Goal: Task Accomplishment & Management: Manage account settings

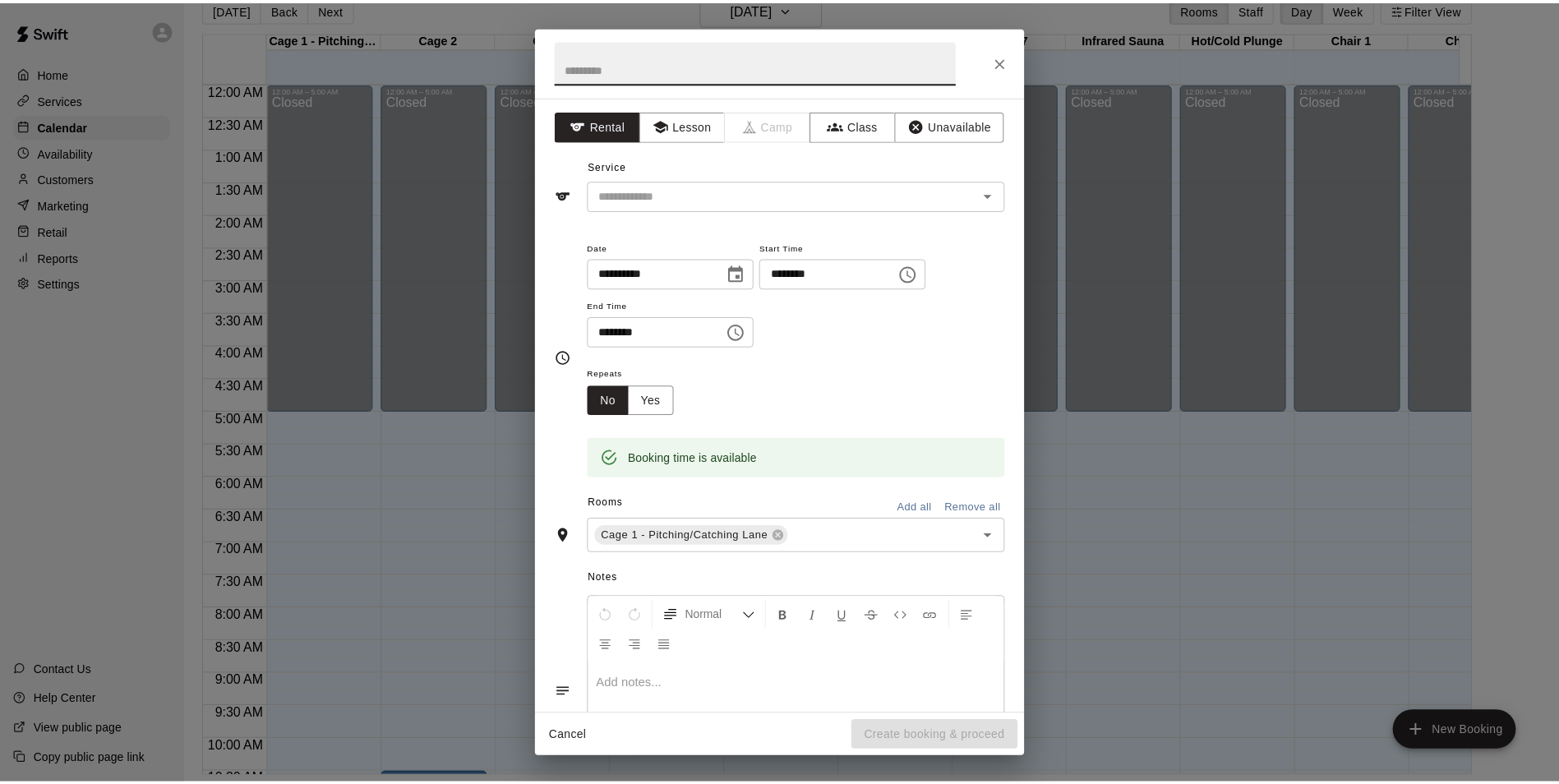
scroll to position [569, 0]
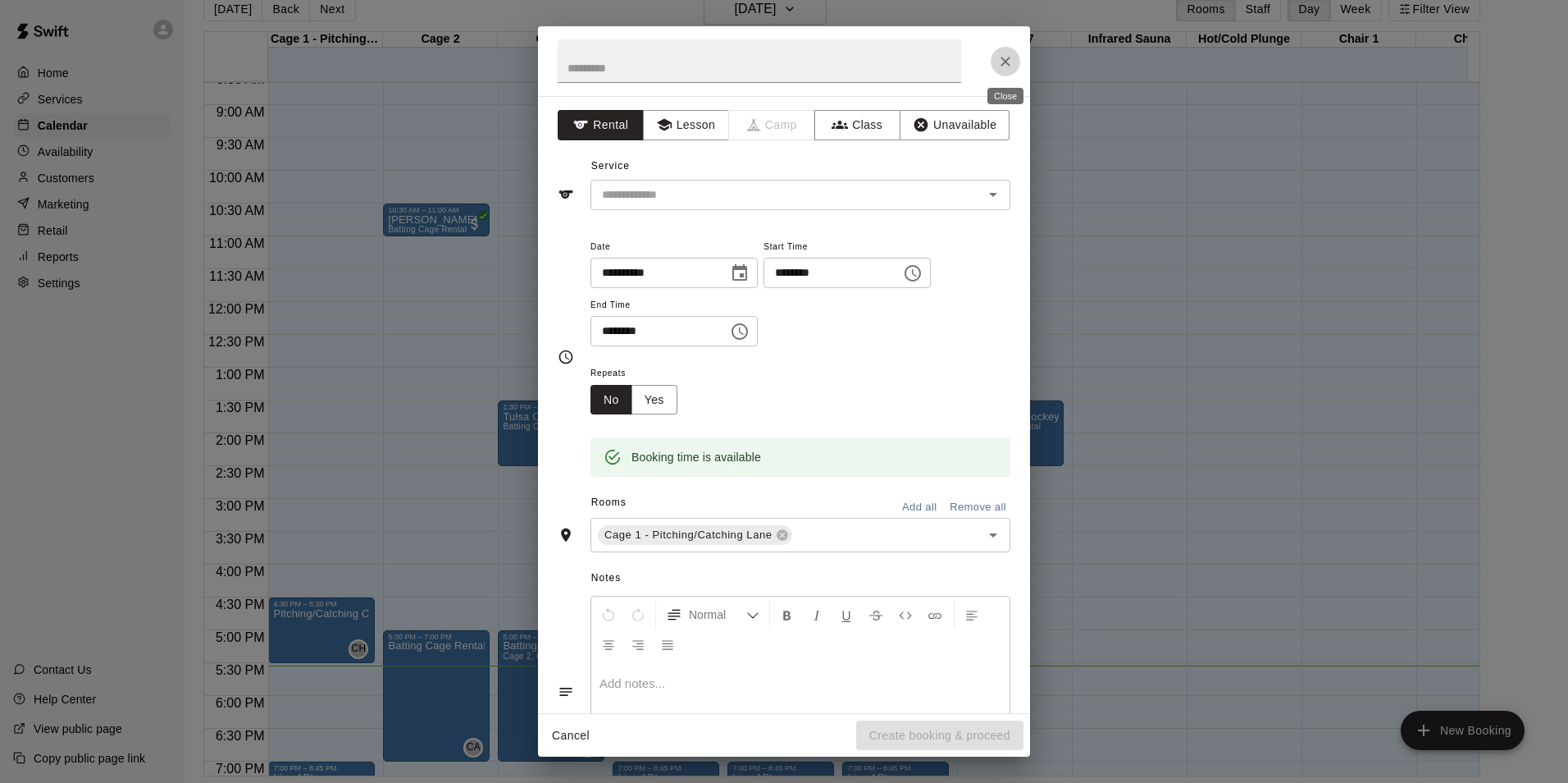
click at [1006, 64] on icon "Close" at bounding box center [1006, 61] width 17 height 17
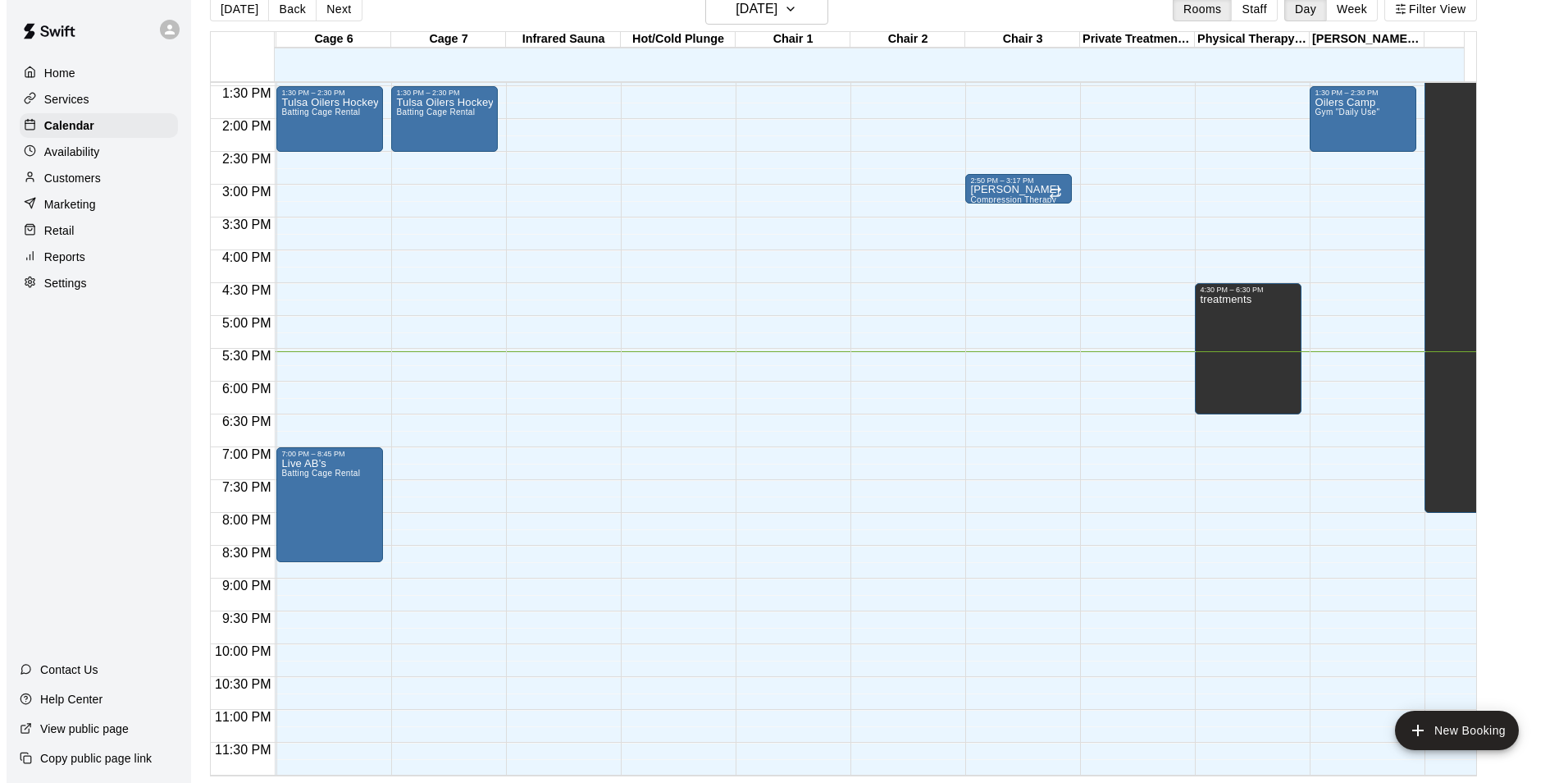
scroll to position [0, 637]
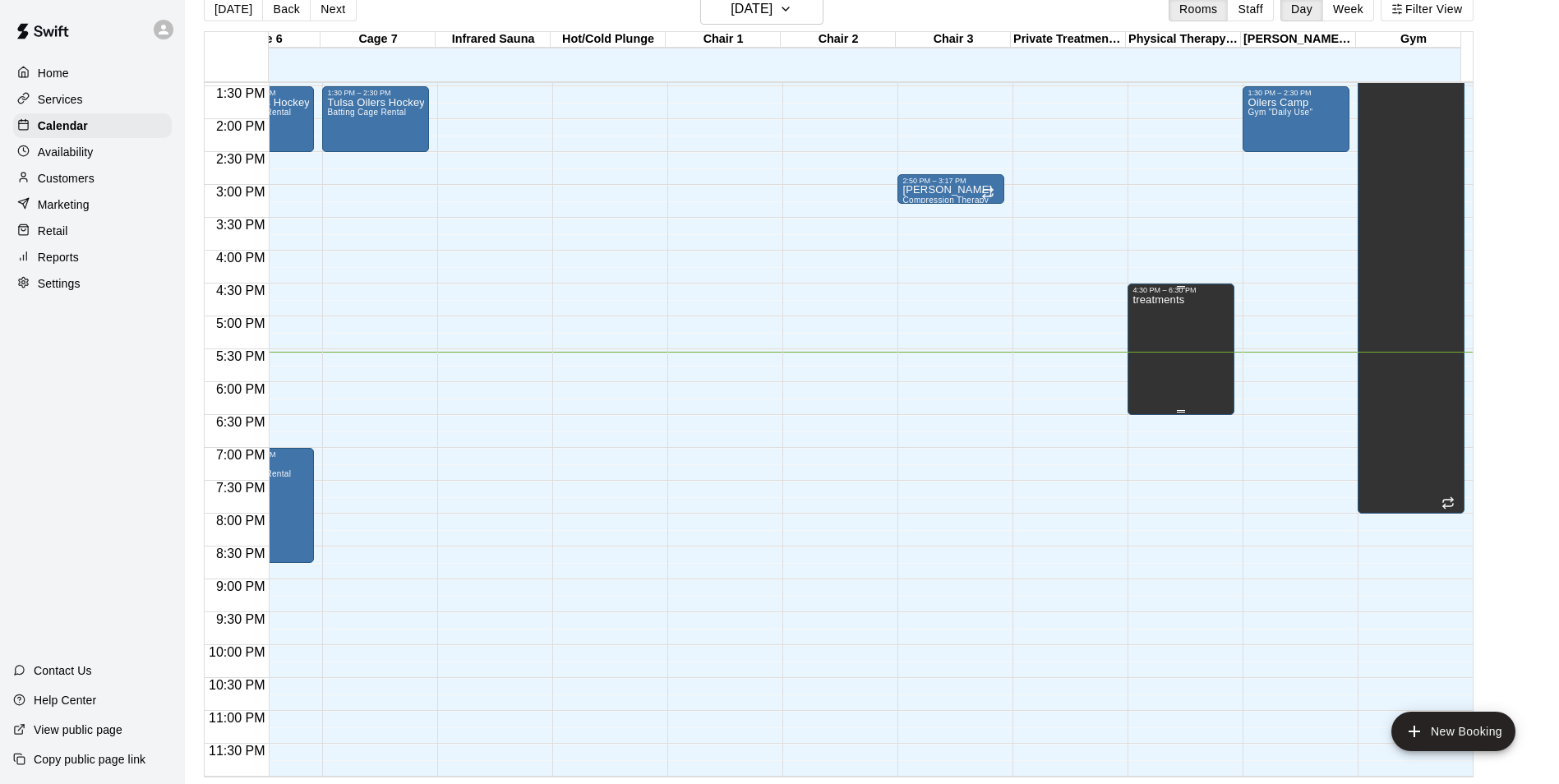
click at [1182, 382] on div "treatments" at bounding box center [1159, 686] width 52 height 784
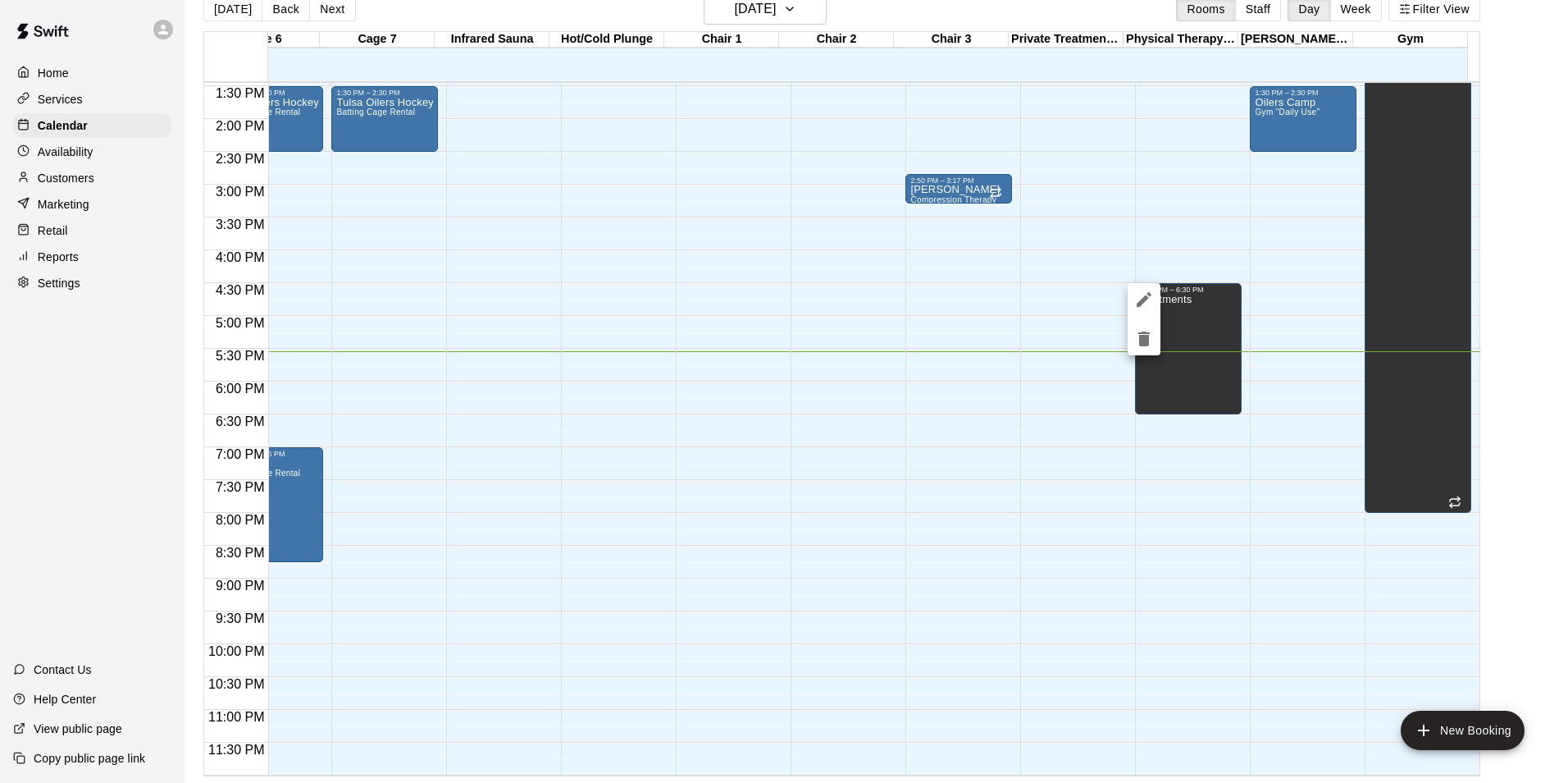
drag, startPoint x: 1473, startPoint y: 481, endPoint x: 1476, endPoint y: 468, distance: 13.3
click at [1476, 468] on div at bounding box center [784, 392] width 1568 height 783
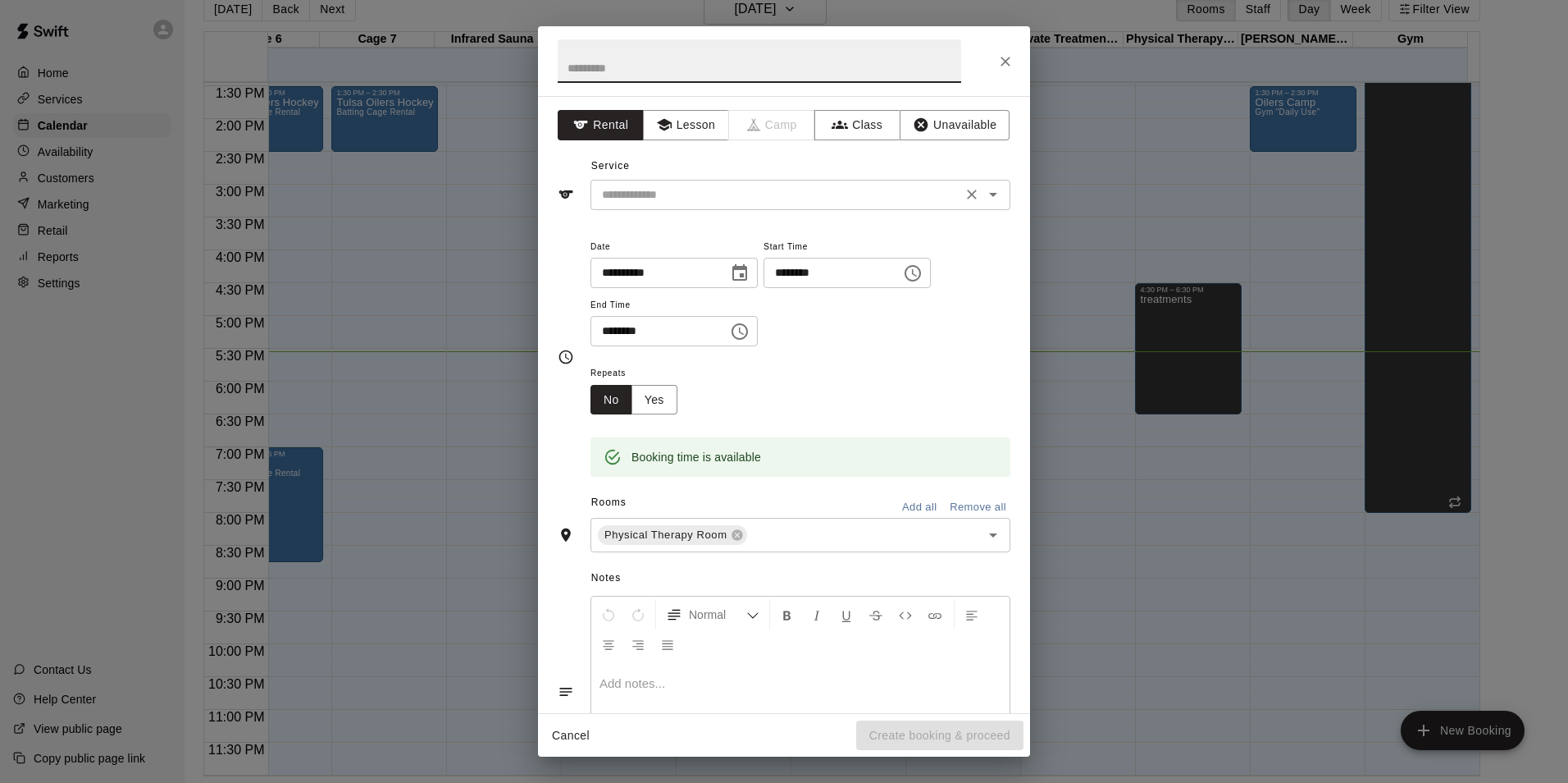
click at [697, 194] on input "text" at bounding box center [776, 195] width 362 height 20
click at [958, 127] on button "Unavailable" at bounding box center [954, 125] width 110 height 31
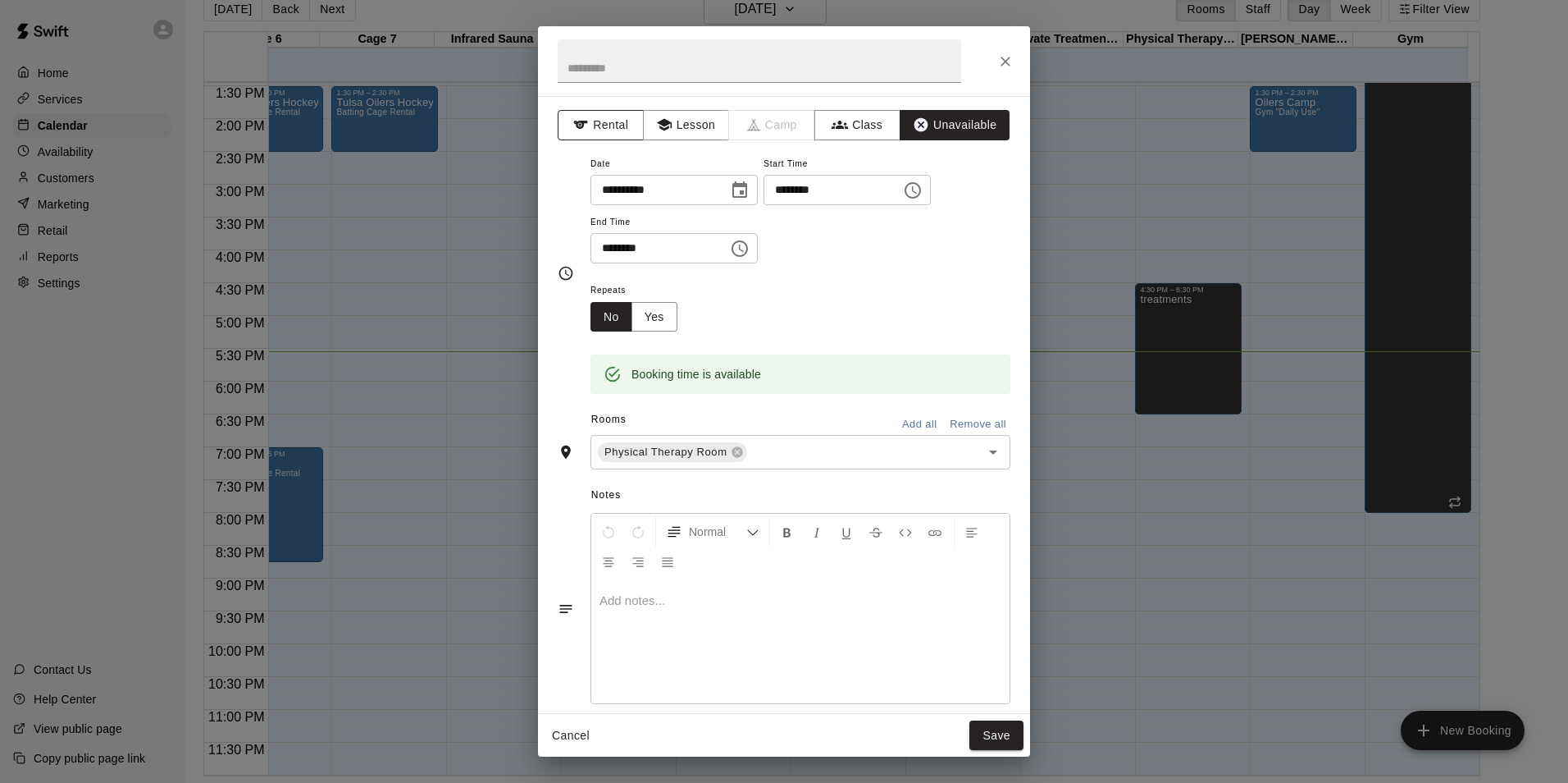
click at [601, 126] on button "Rental" at bounding box center [601, 125] width 86 height 31
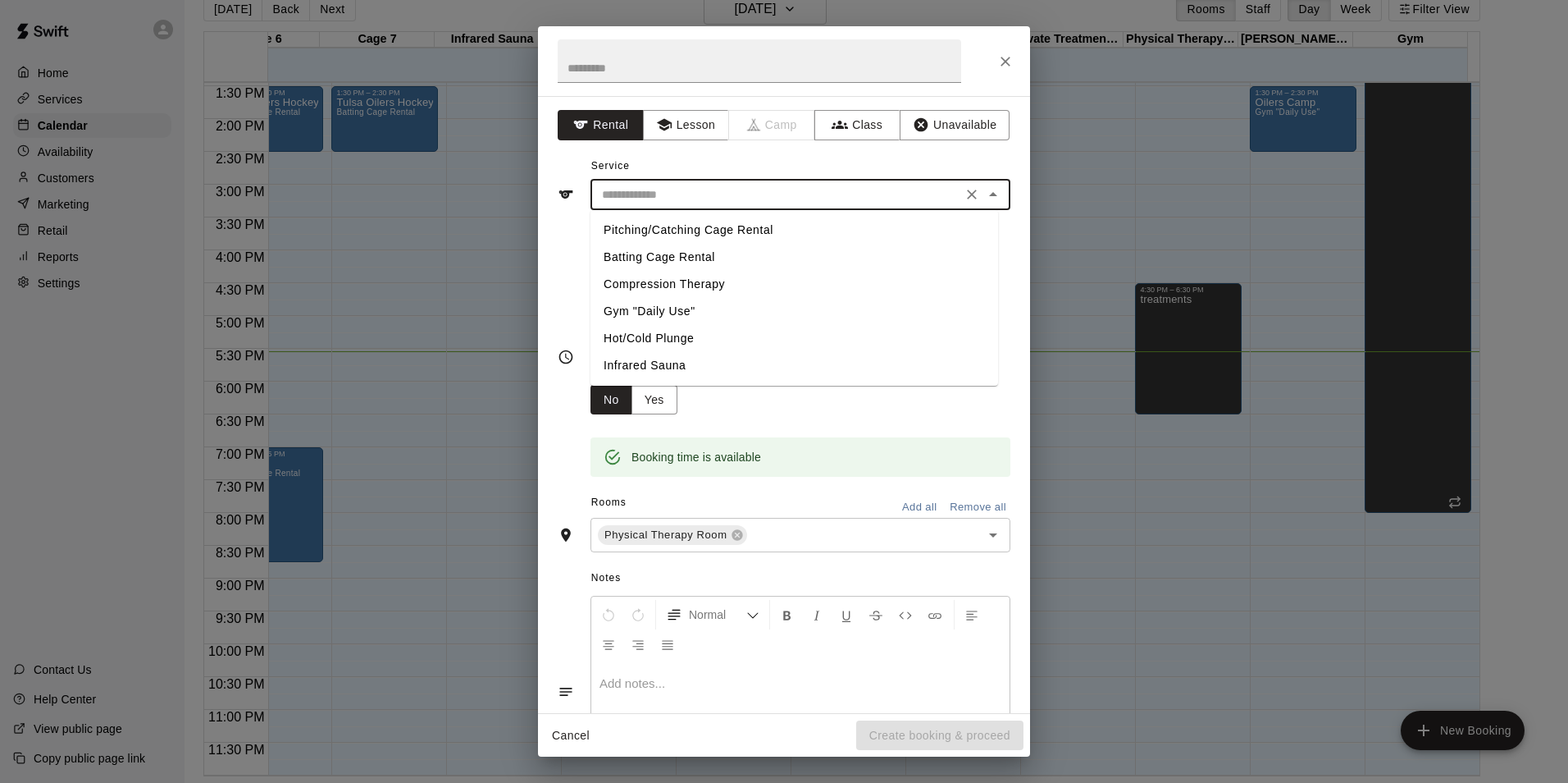
click at [704, 198] on input "text" at bounding box center [776, 195] width 362 height 20
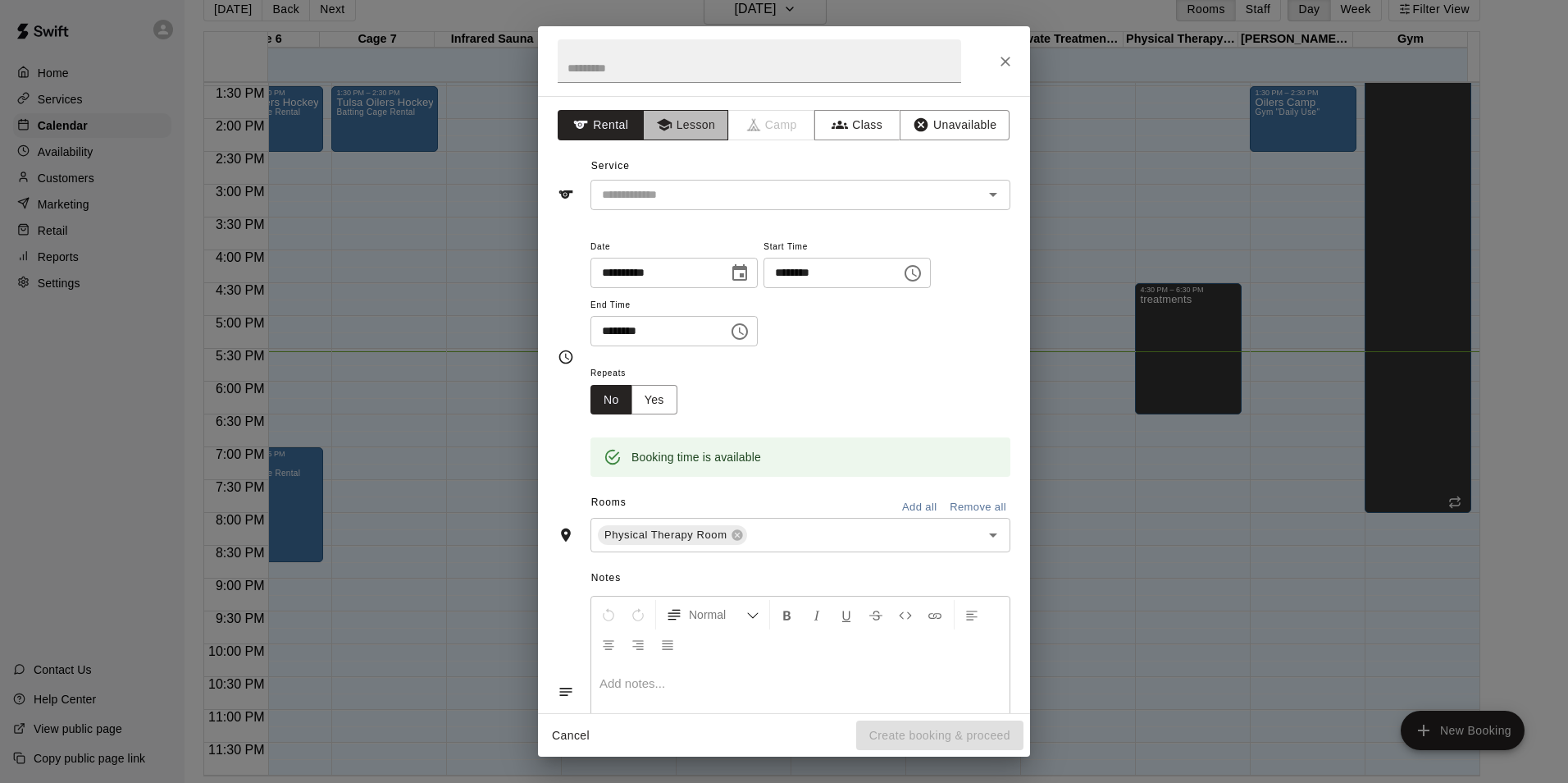
click at [695, 137] on button "Lesson" at bounding box center [686, 125] width 86 height 31
click at [682, 205] on div "​" at bounding box center [800, 195] width 420 height 31
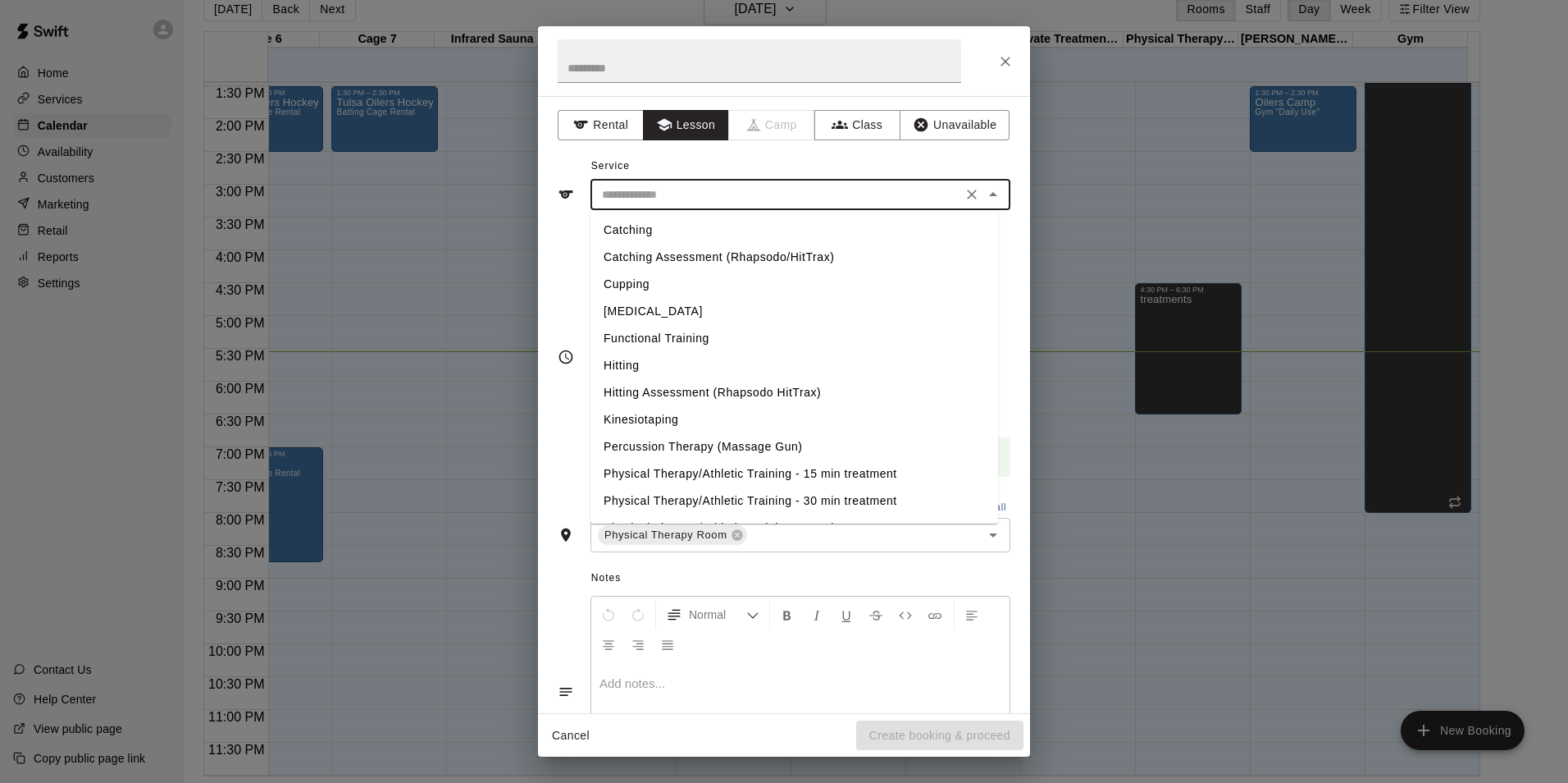
click at [695, 478] on li "Physical Therapy/Athletic Training - 15 min treatment" at bounding box center [795, 473] width 408 height 27
type input "**********"
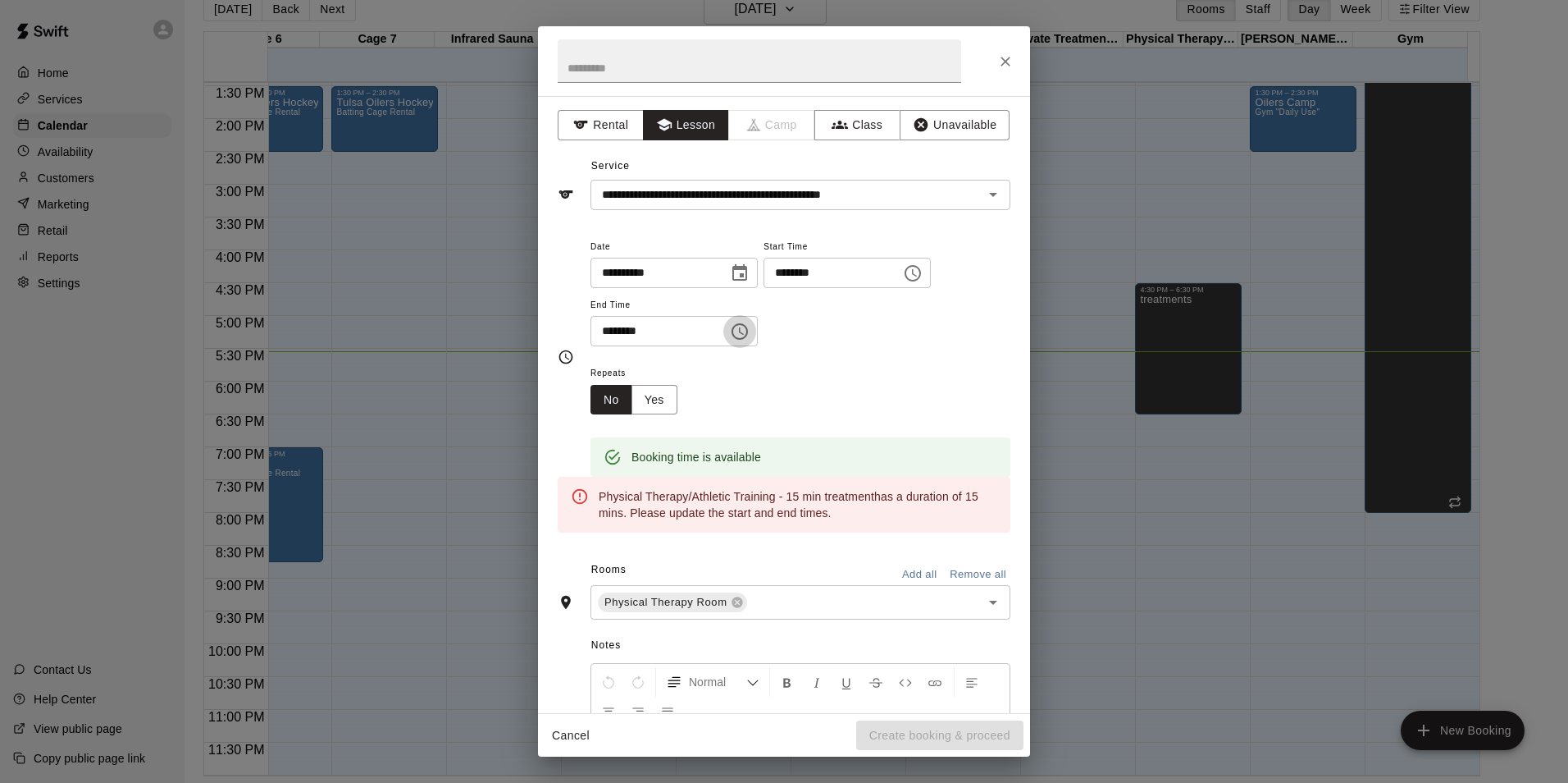
click at [750, 330] on icon "Choose time, selected time is 7:00 PM" at bounding box center [739, 331] width 19 height 19
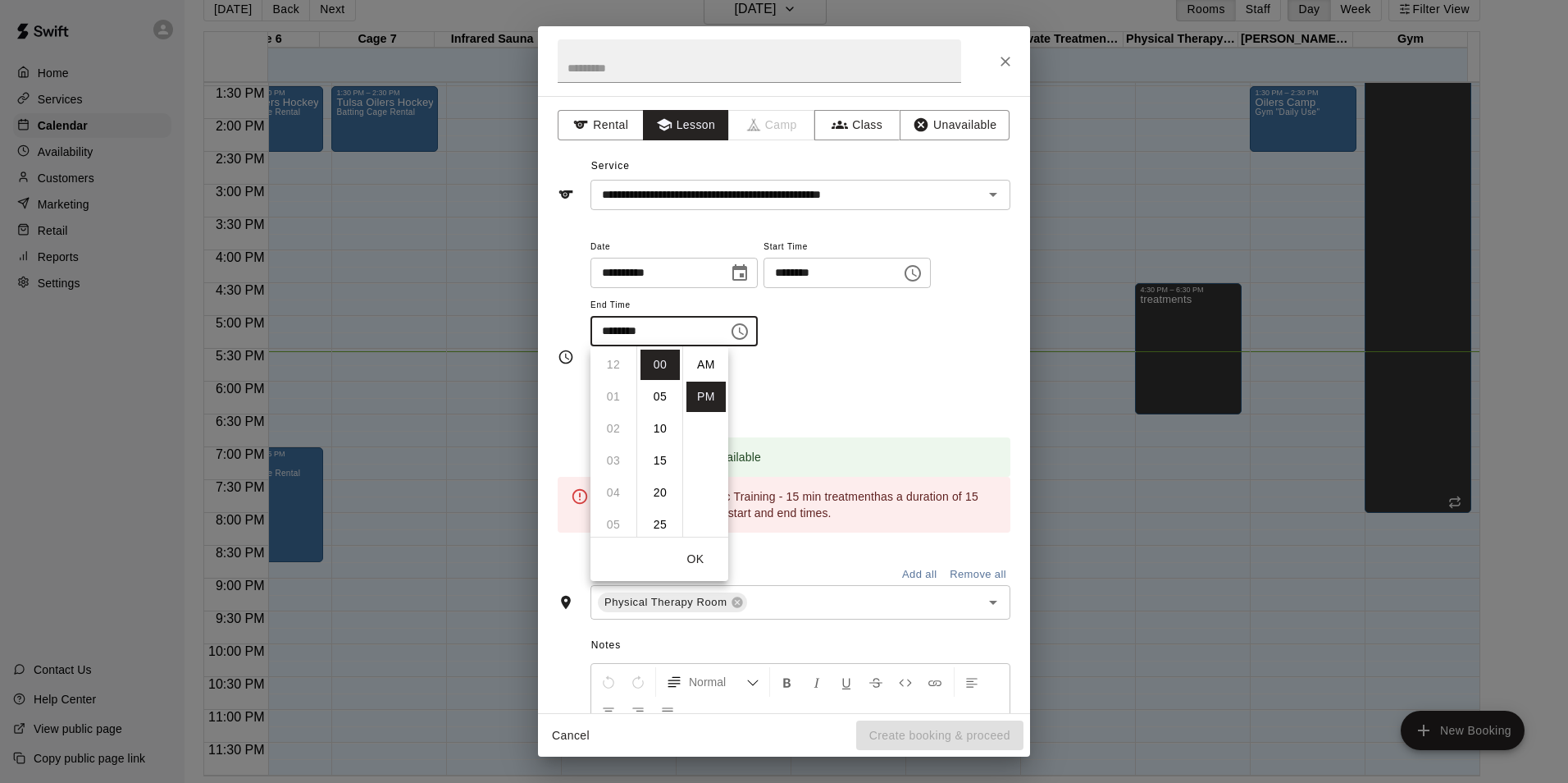
scroll to position [30, 0]
click at [615, 423] on li "06" at bounding box center [613, 415] width 39 height 31
click at [661, 386] on li "45" at bounding box center [660, 385] width 39 height 31
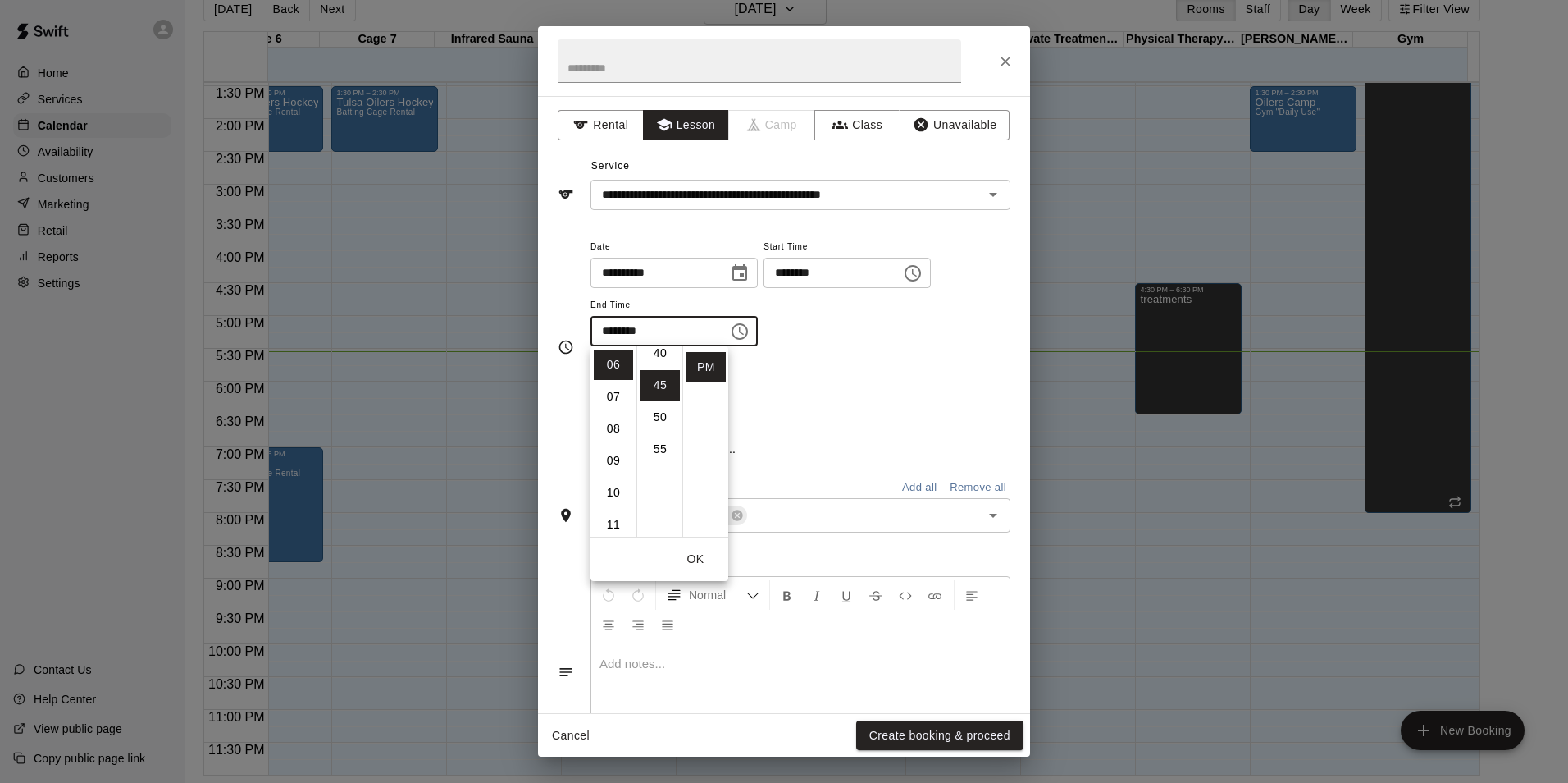
type input "********"
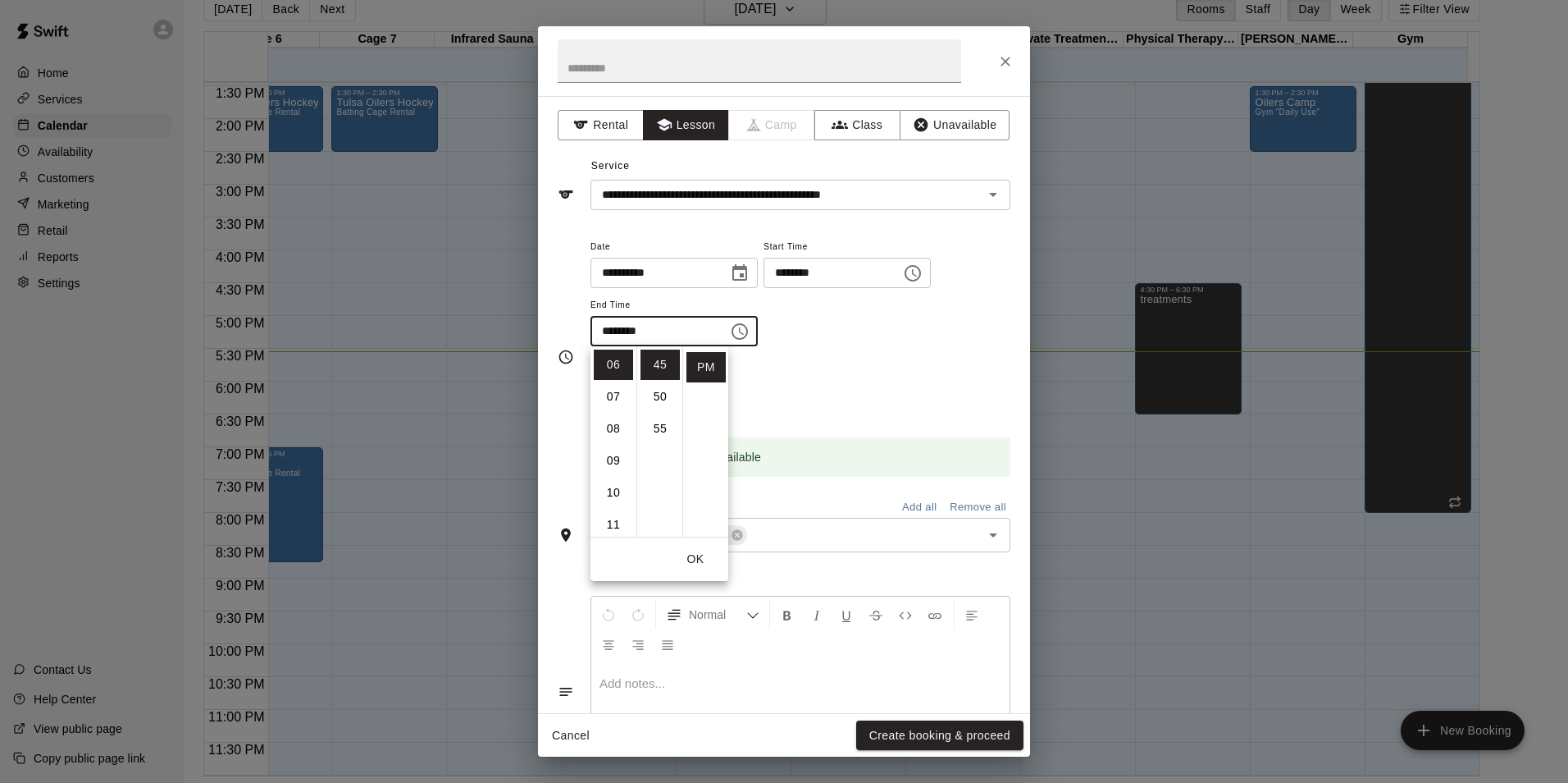
click at [848, 368] on div "Repeats No Yes" at bounding box center [800, 389] width 420 height 52
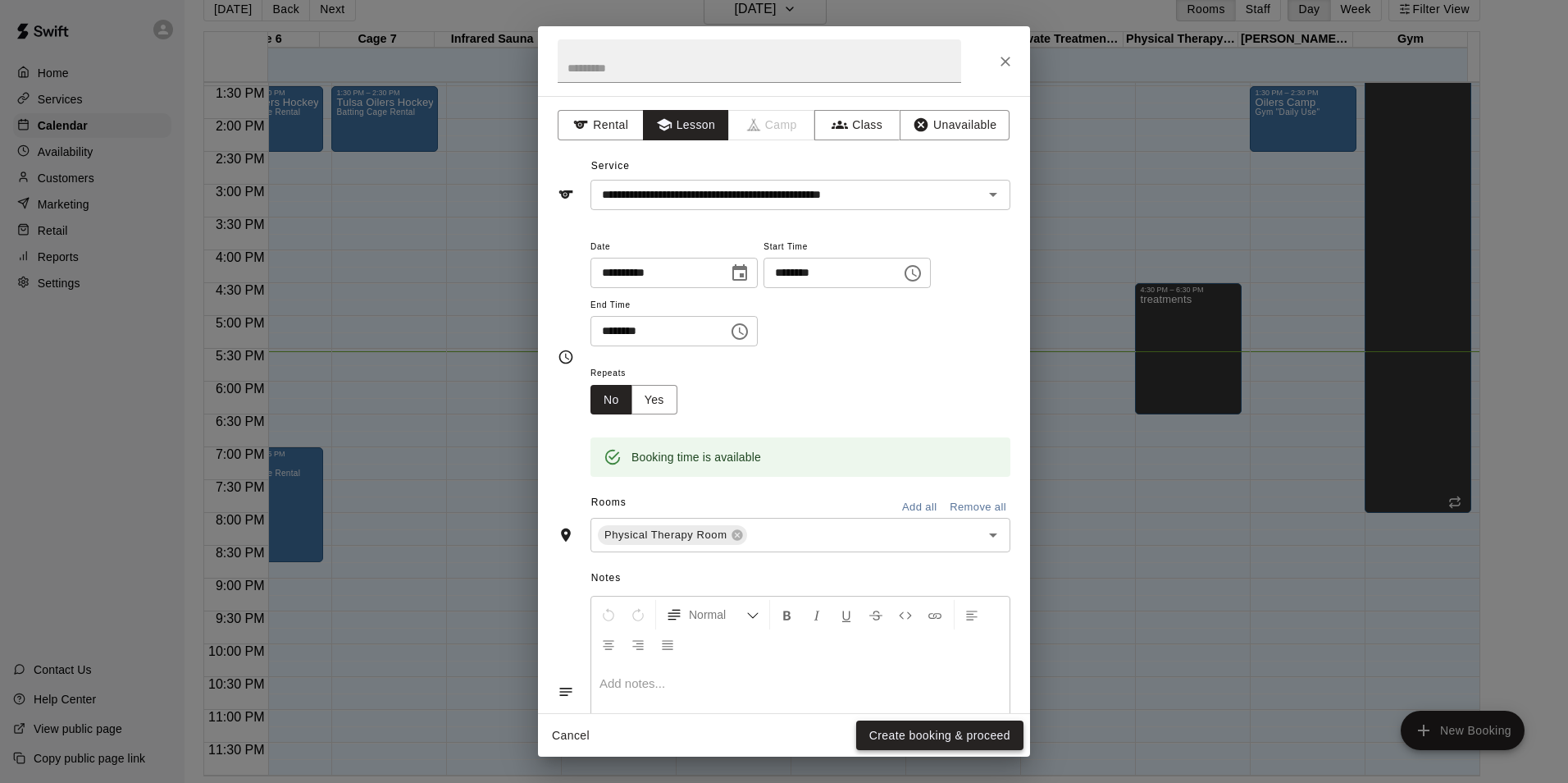
click at [885, 725] on button "Create booking & proceed" at bounding box center [939, 736] width 167 height 31
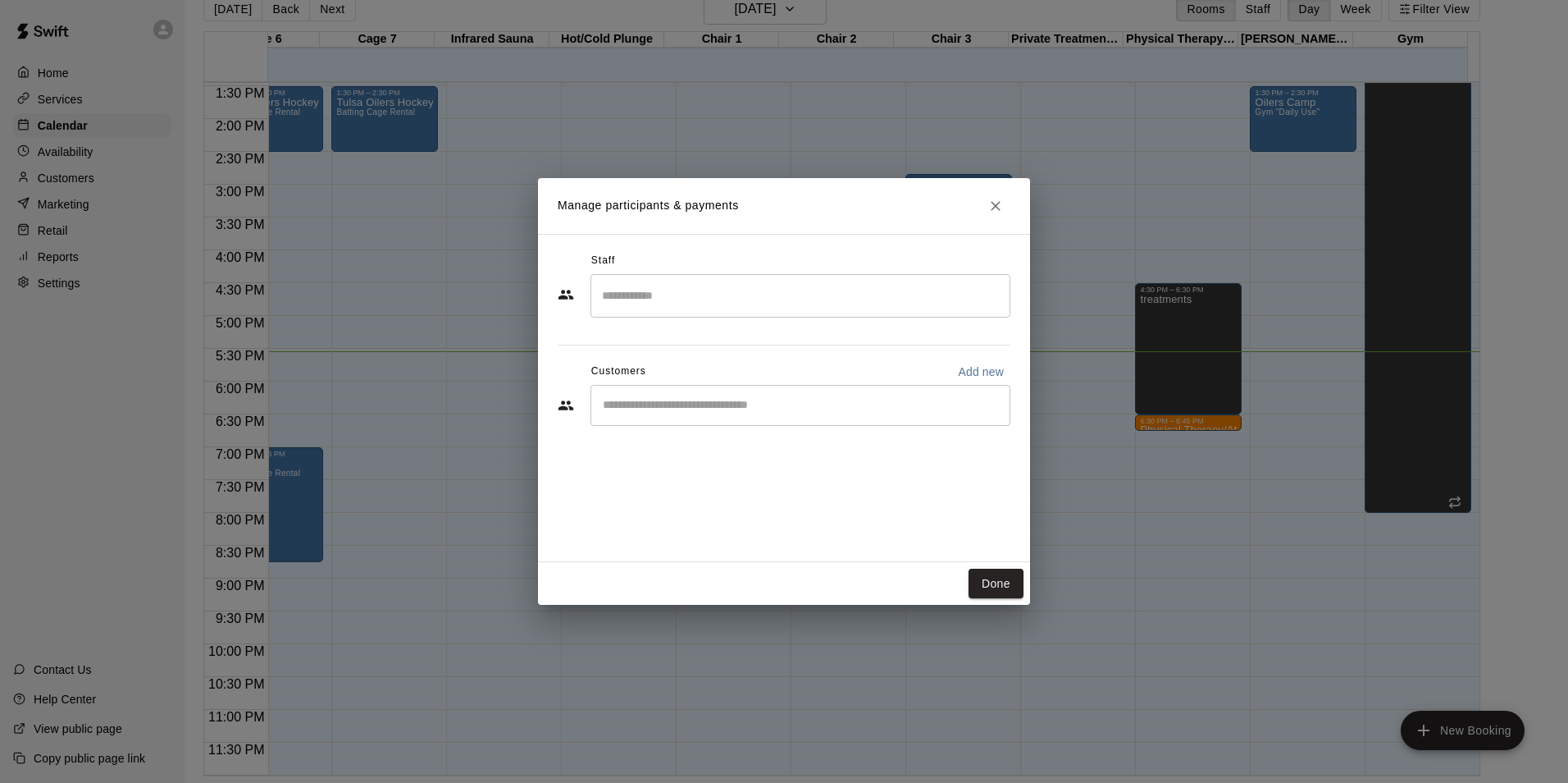
click at [650, 302] on input "Search staff" at bounding box center [800, 295] width 405 height 29
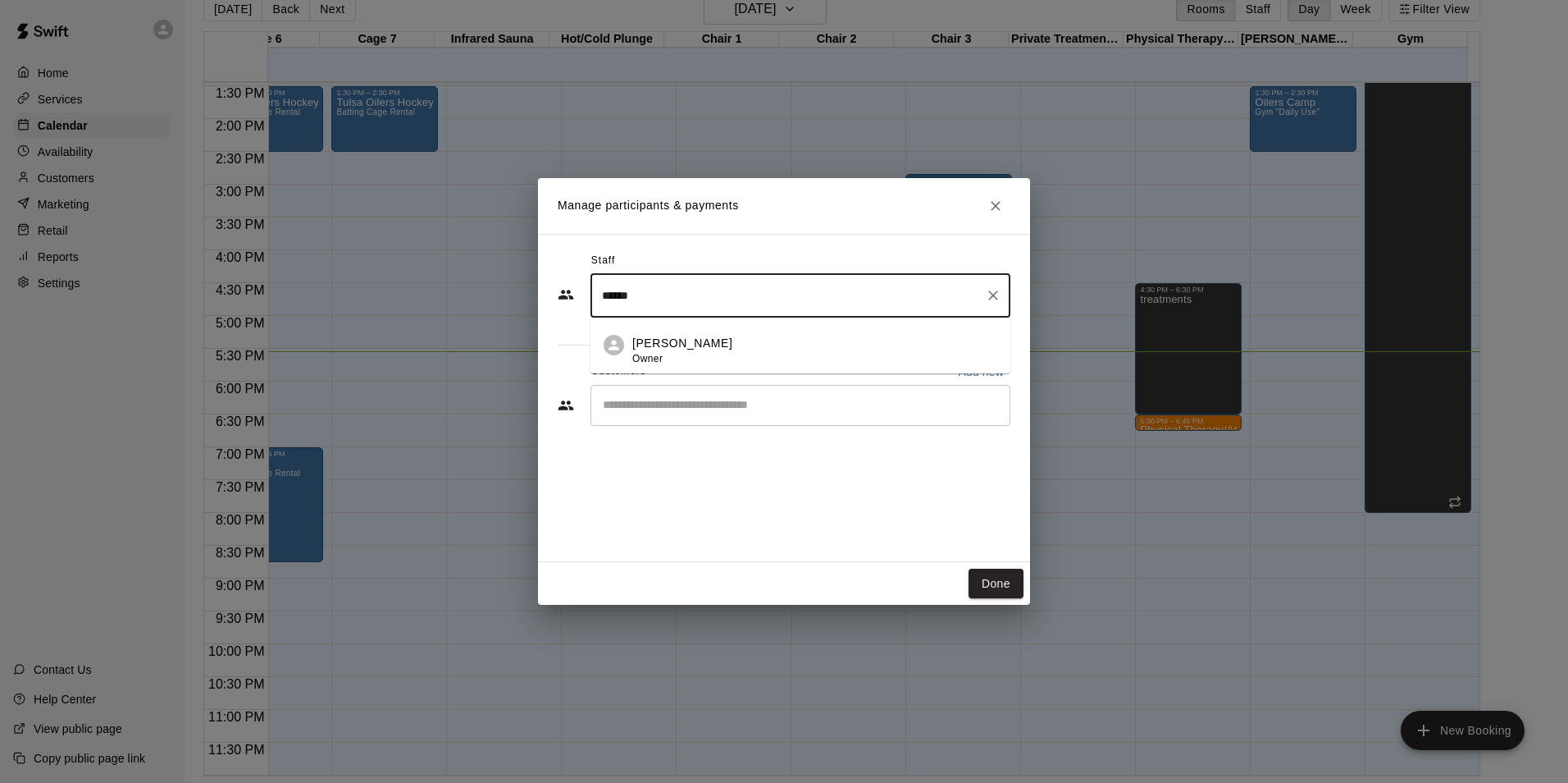
click at [626, 339] on li "[PERSON_NAME] Owner" at bounding box center [800, 345] width 420 height 56
type input "******"
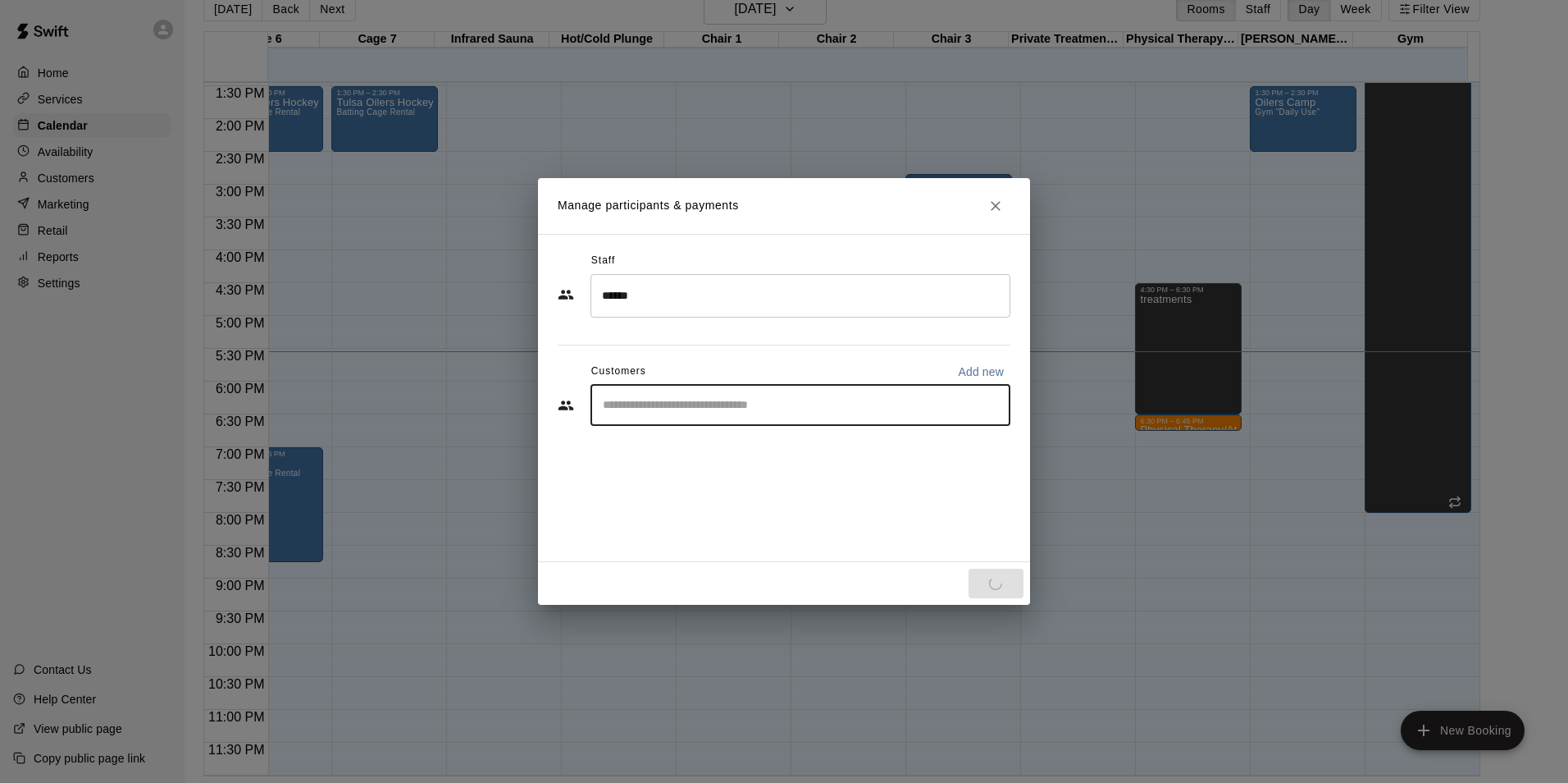
click at [673, 409] on input "Start typing to search customers..." at bounding box center [800, 405] width 405 height 17
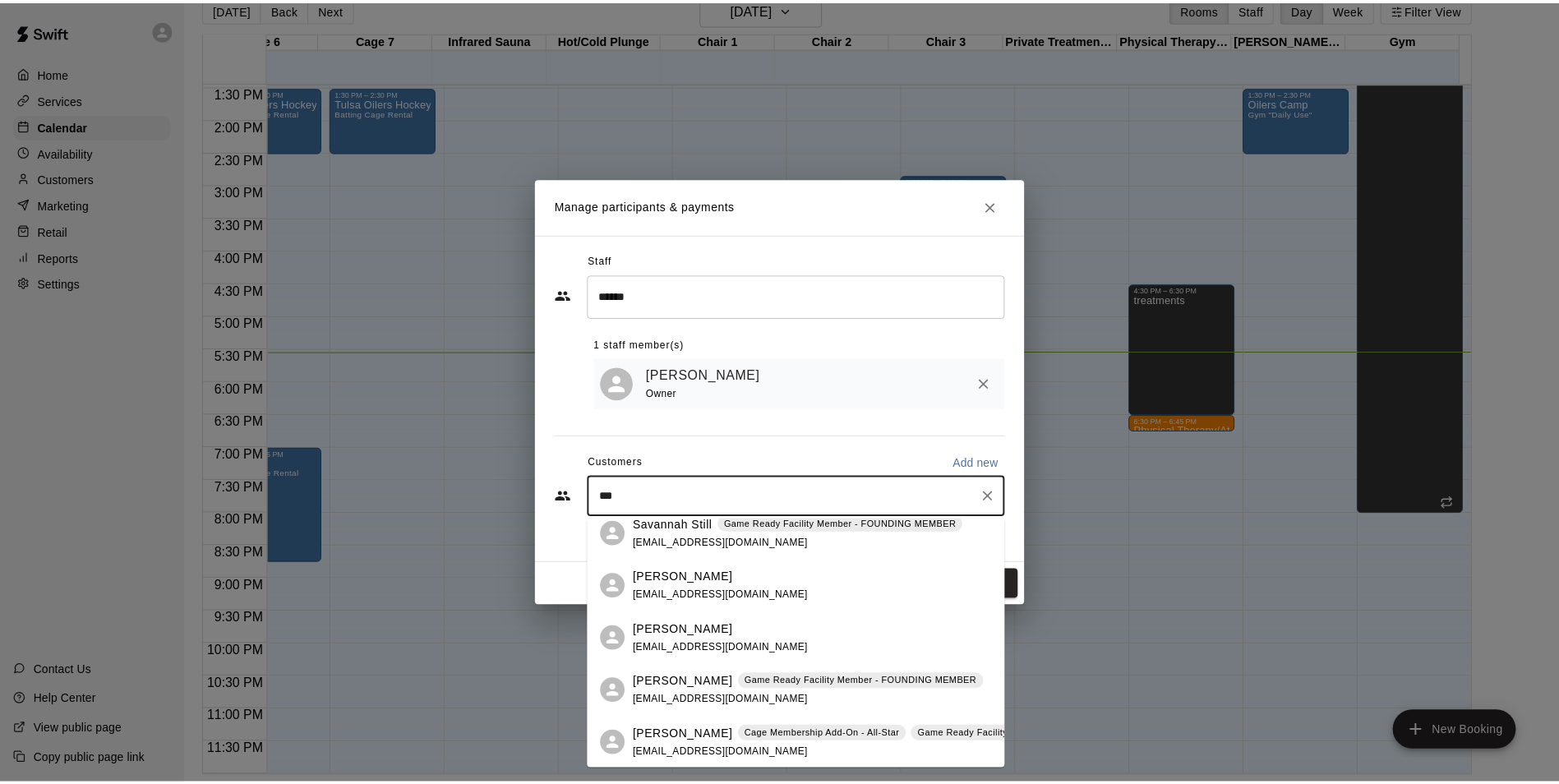
scroll to position [0, 0]
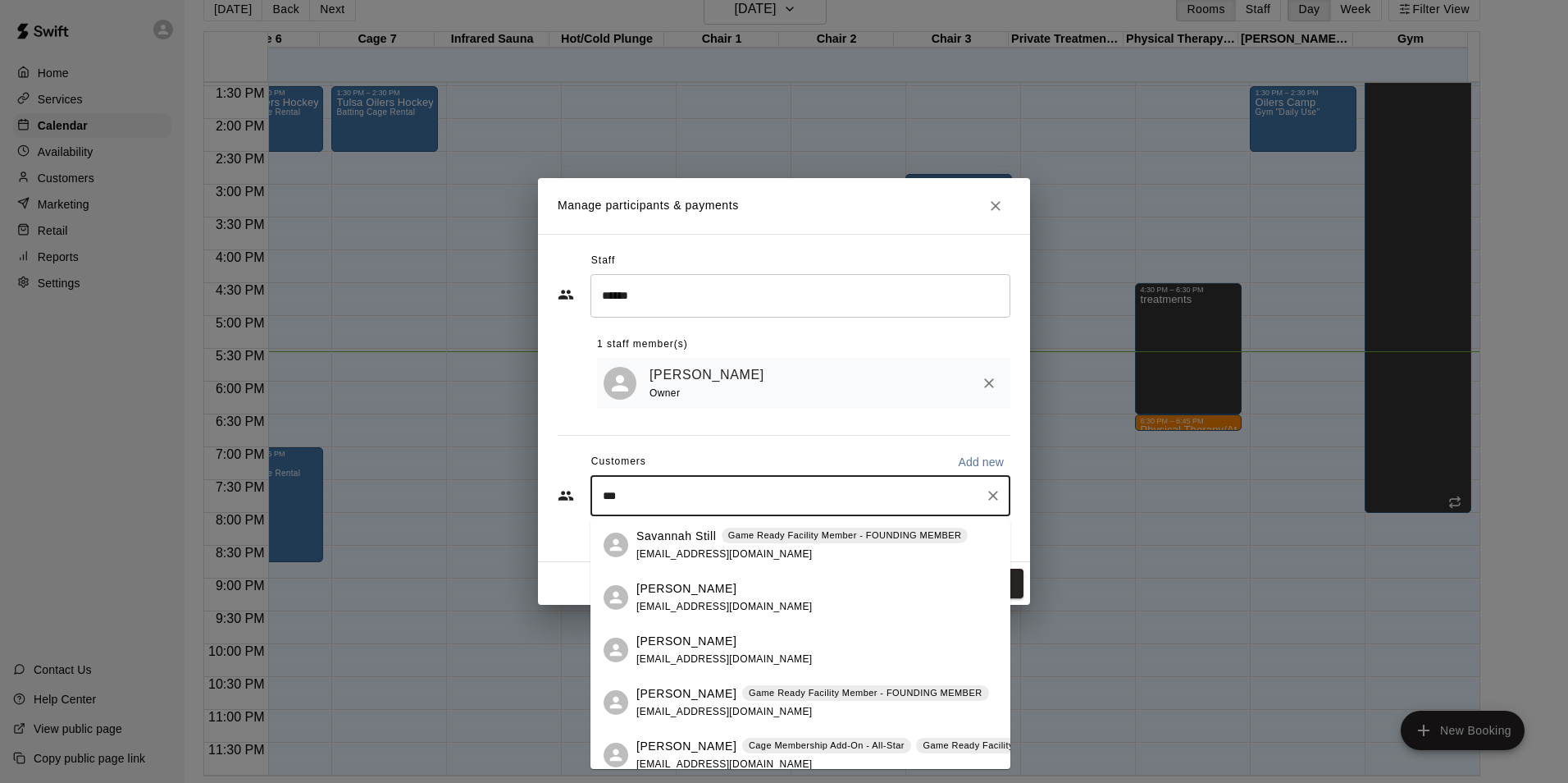
drag, startPoint x: 677, startPoint y: 493, endPoint x: 572, endPoint y: 481, distance: 105.7
click at [572, 481] on div "*** ​" at bounding box center [784, 495] width 453 height 41
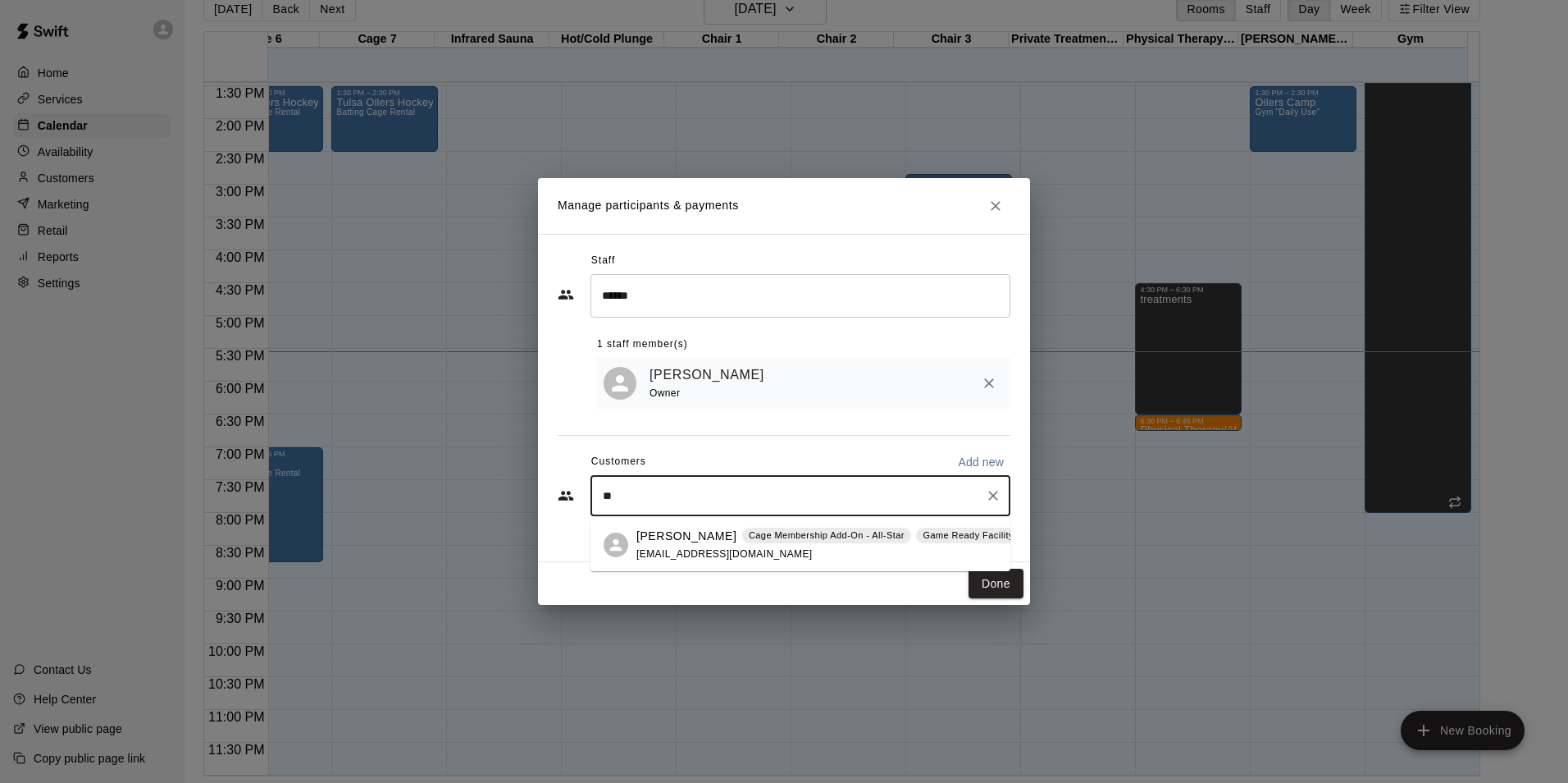
type input "***"
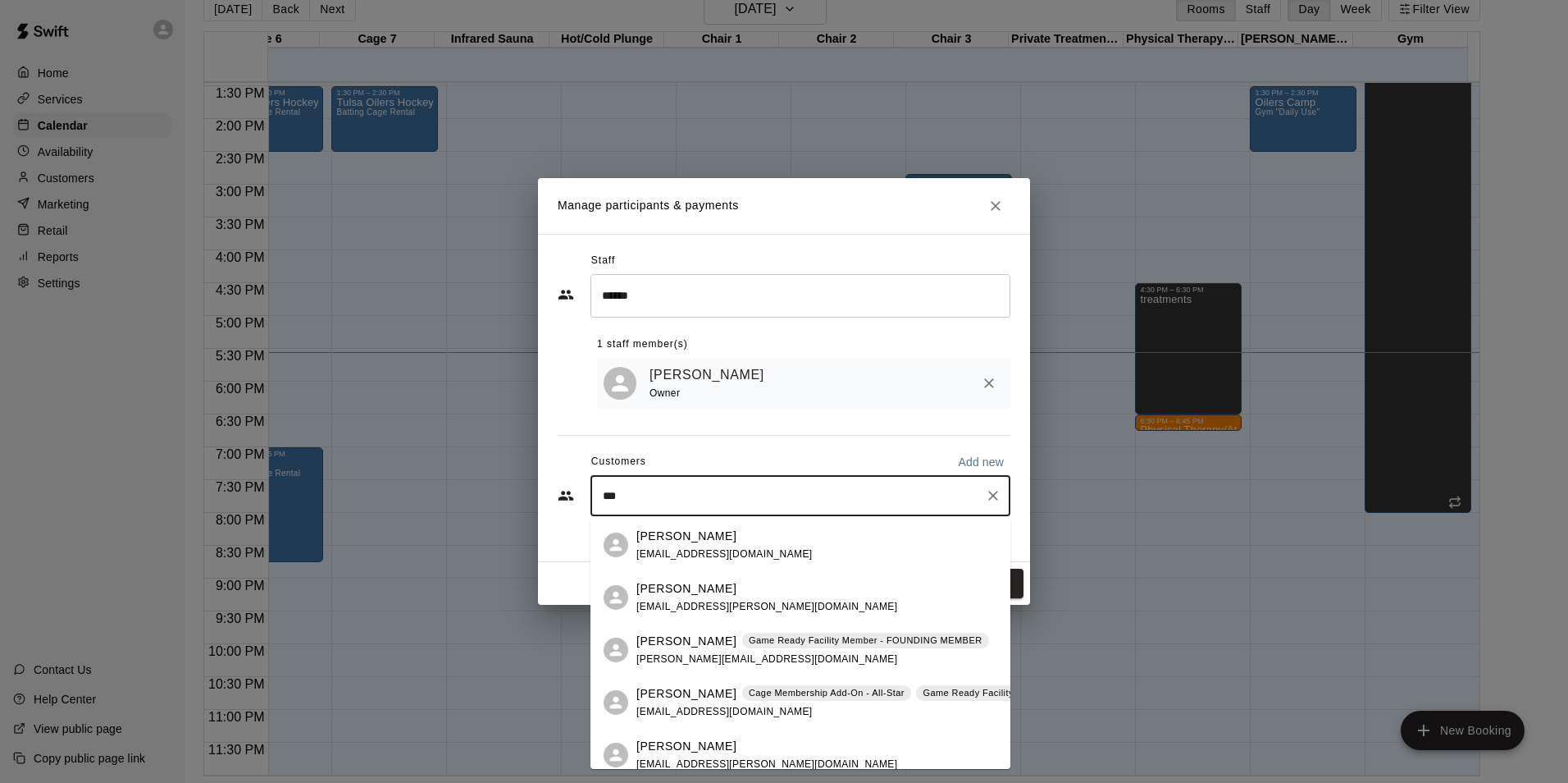
click at [656, 706] on span "[EMAIL_ADDRESS][DOMAIN_NAME]" at bounding box center [724, 712] width 176 height 11
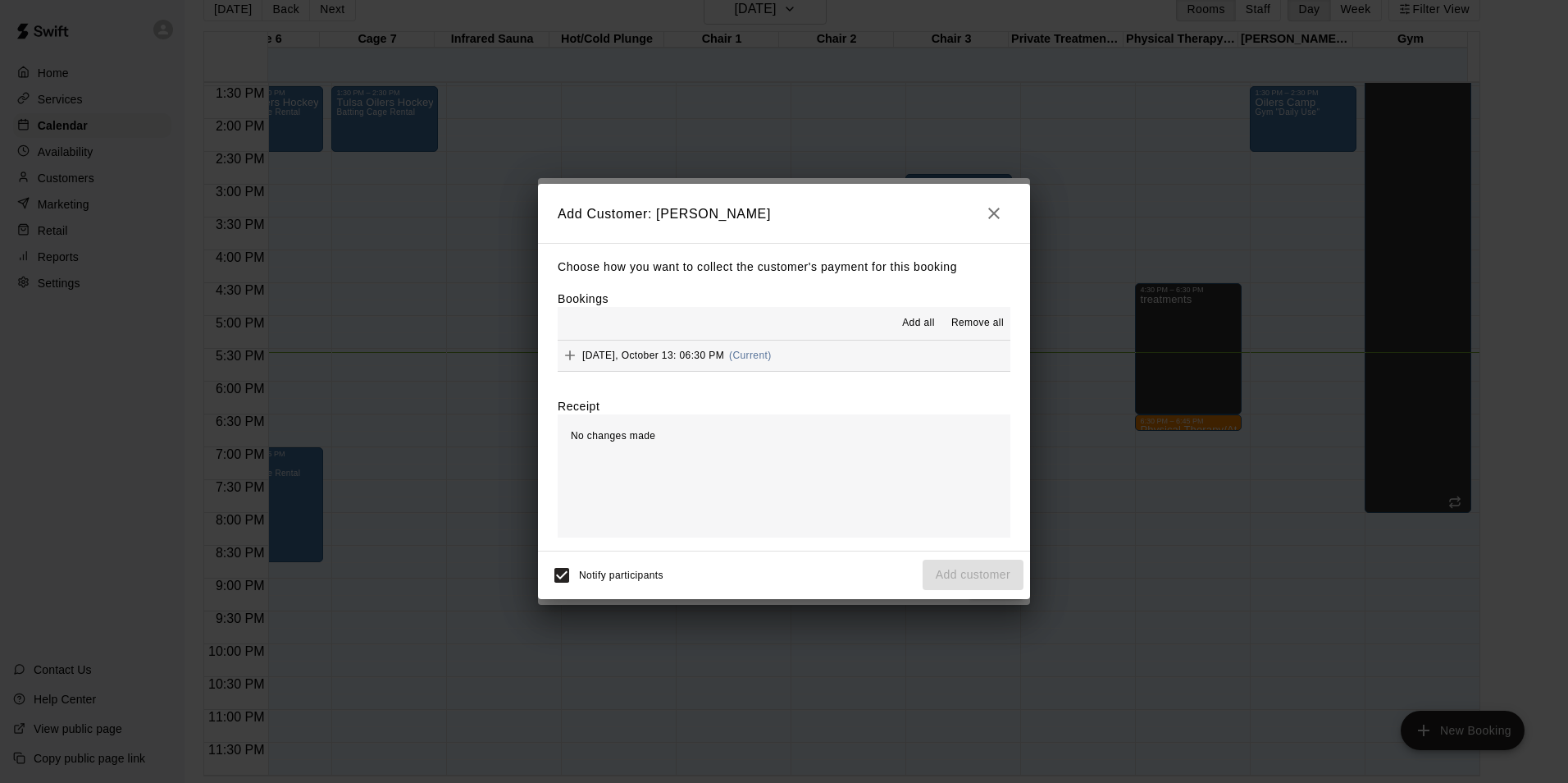
click at [671, 357] on span "[DATE], October 13: 06:30 PM" at bounding box center [653, 355] width 142 height 11
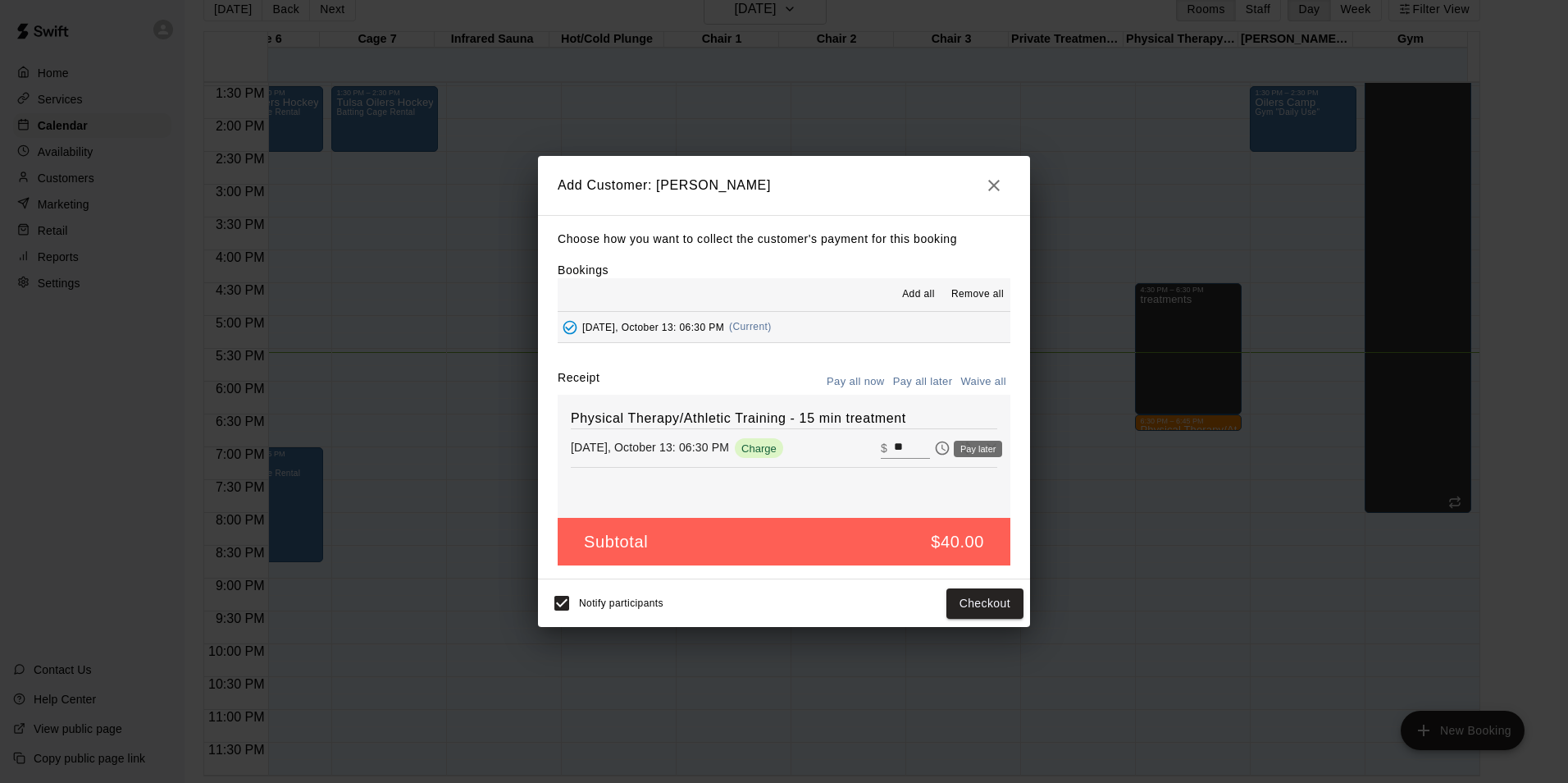
click at [936, 452] on icon "Pay later" at bounding box center [942, 448] width 14 height 14
click at [958, 599] on button "Add customer" at bounding box center [973, 603] width 101 height 31
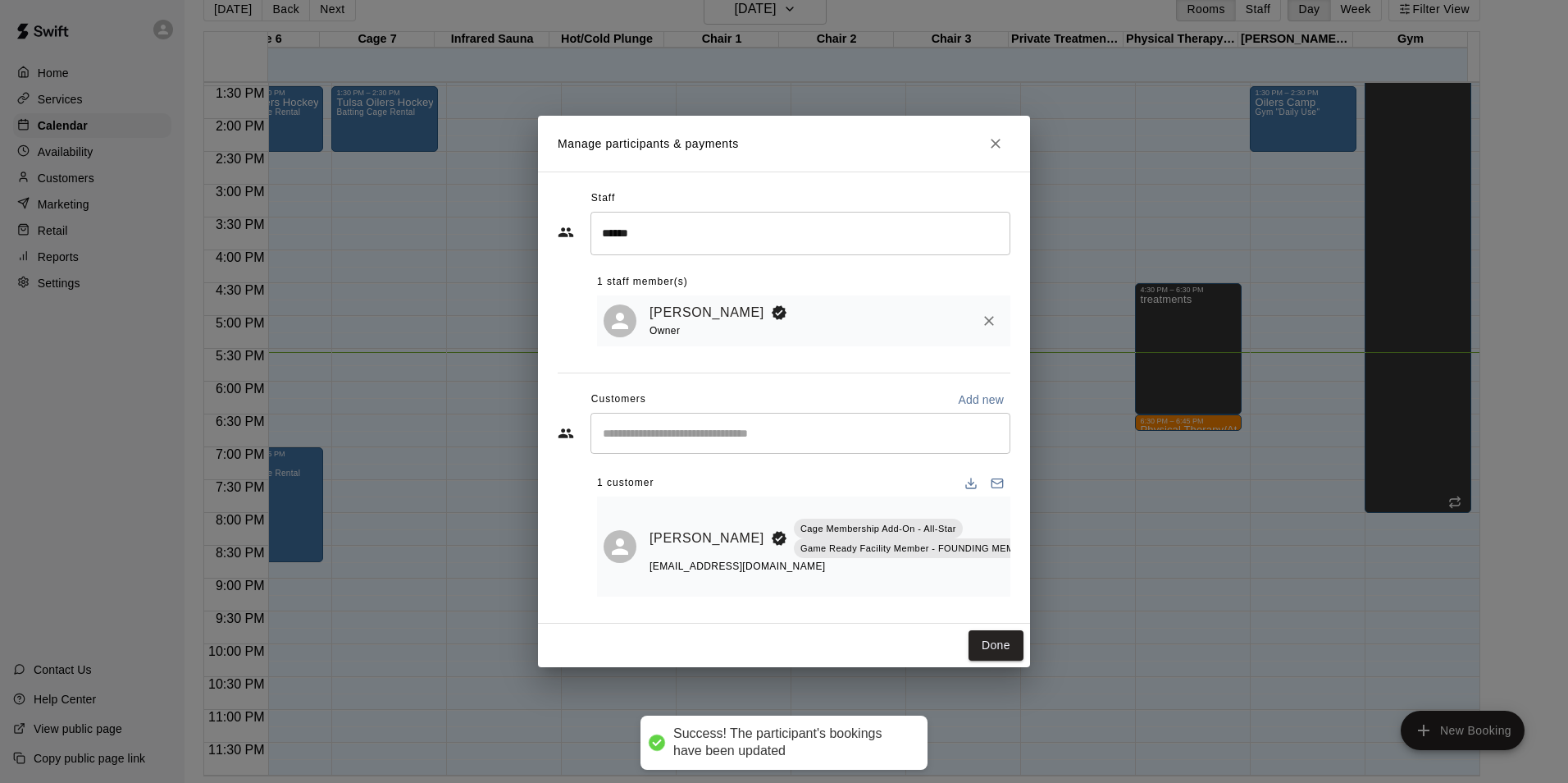
click at [1005, 144] on button "Close" at bounding box center [996, 144] width 30 height 30
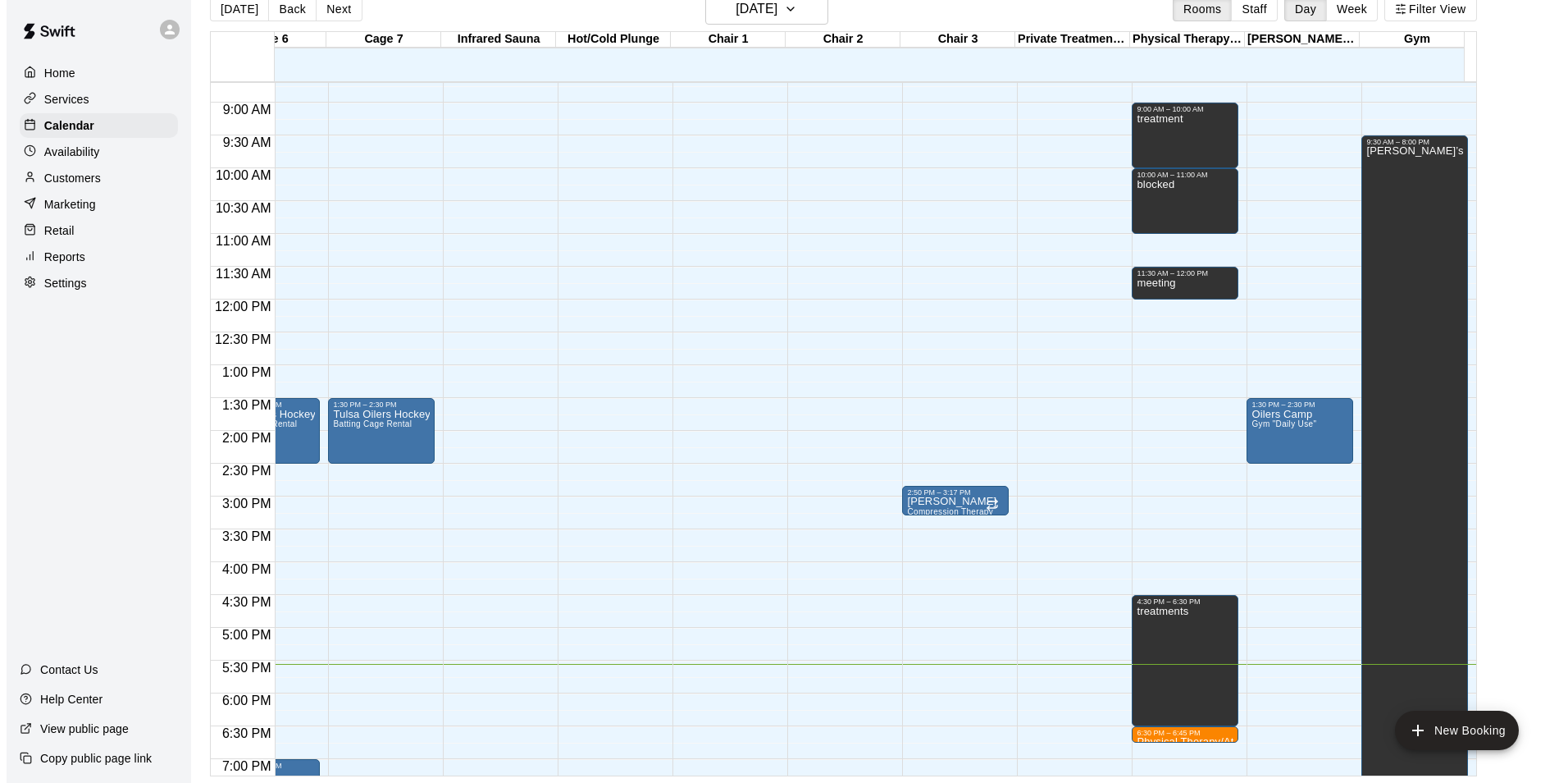
scroll to position [569, 637]
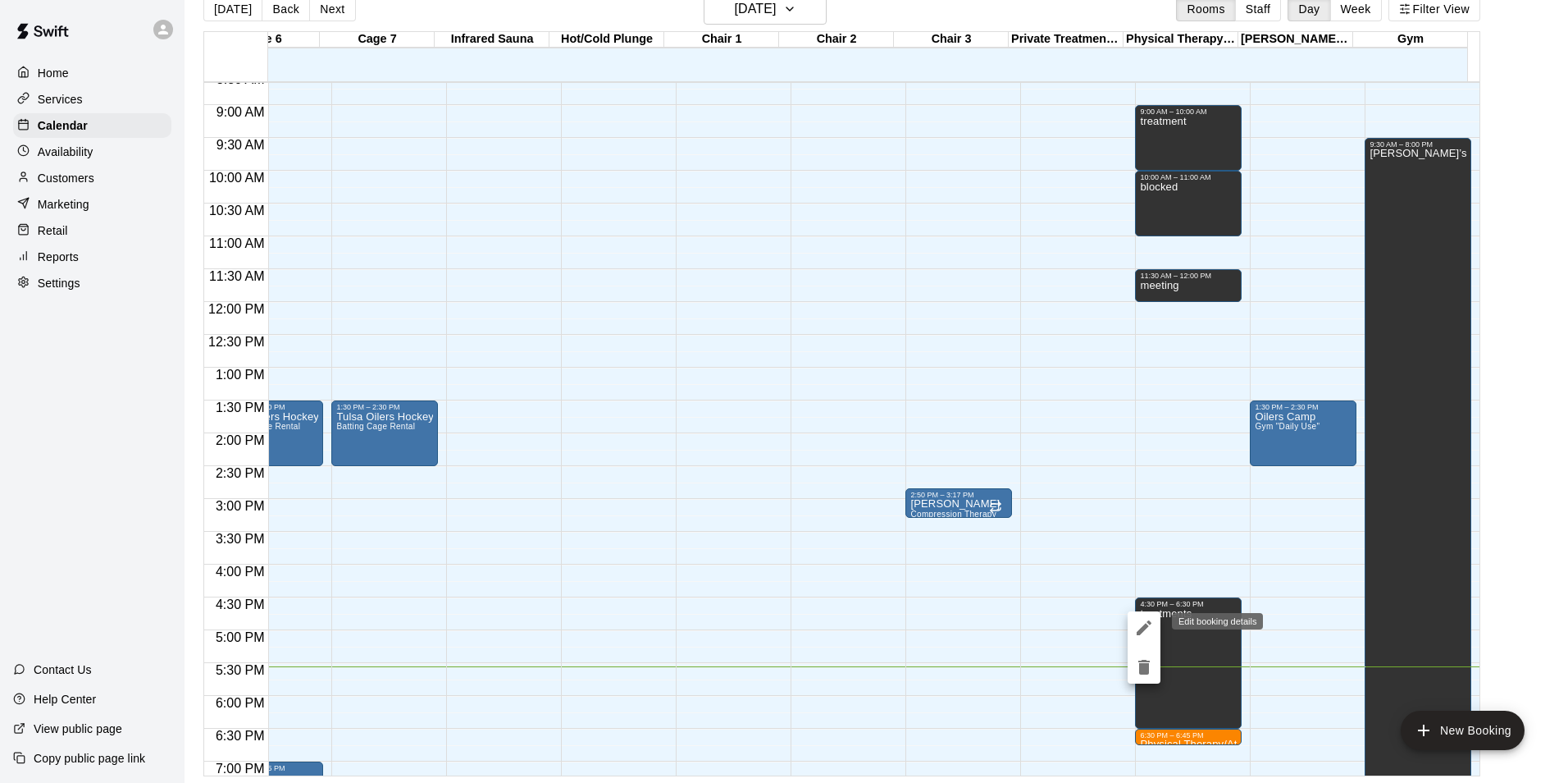
click at [1143, 623] on icon "edit" at bounding box center [1143, 627] width 19 height 19
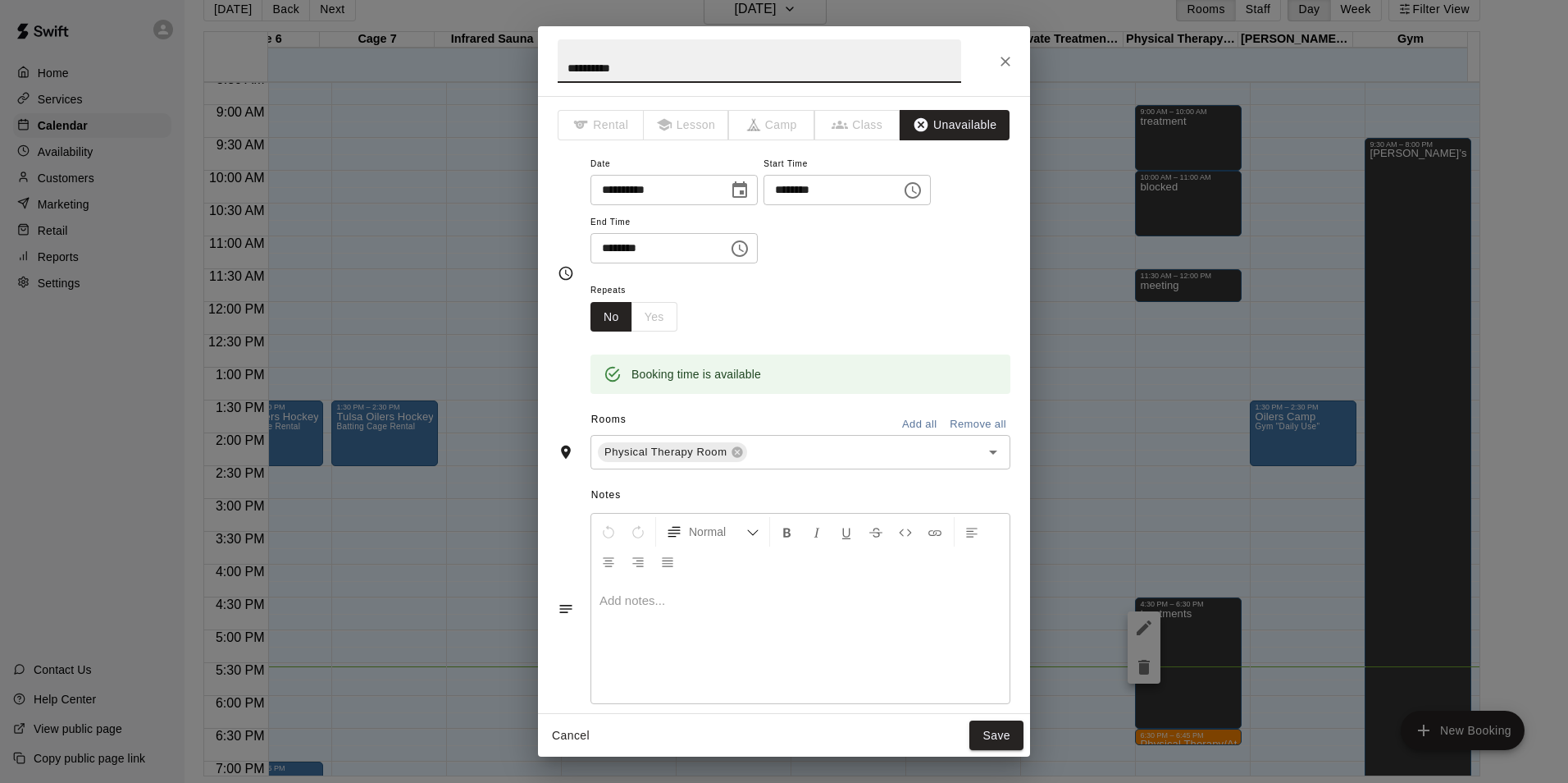
click at [923, 194] on icon "Choose time, selected time is 4:30 PM" at bounding box center [912, 190] width 19 height 19
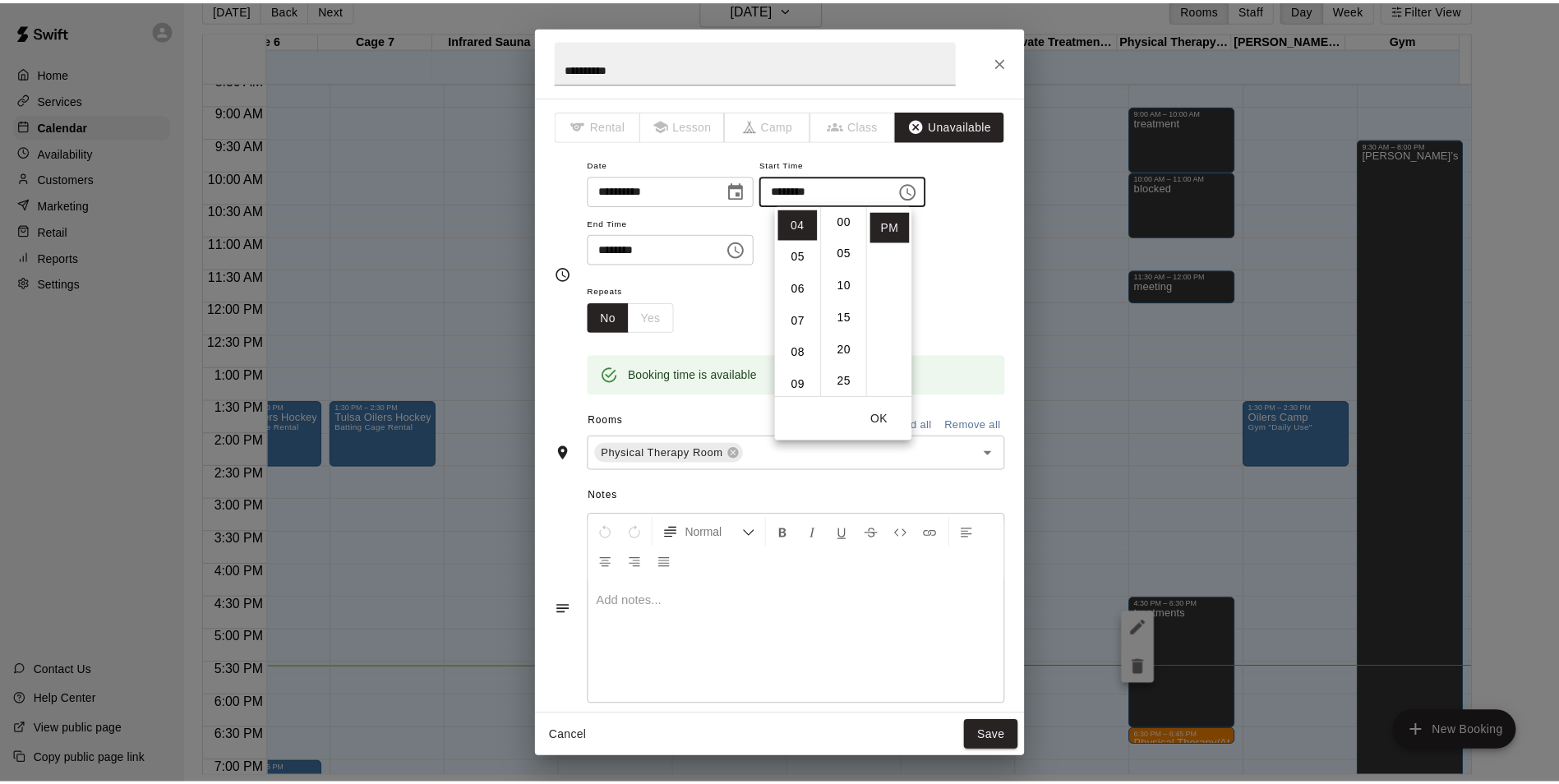
scroll to position [0, 0]
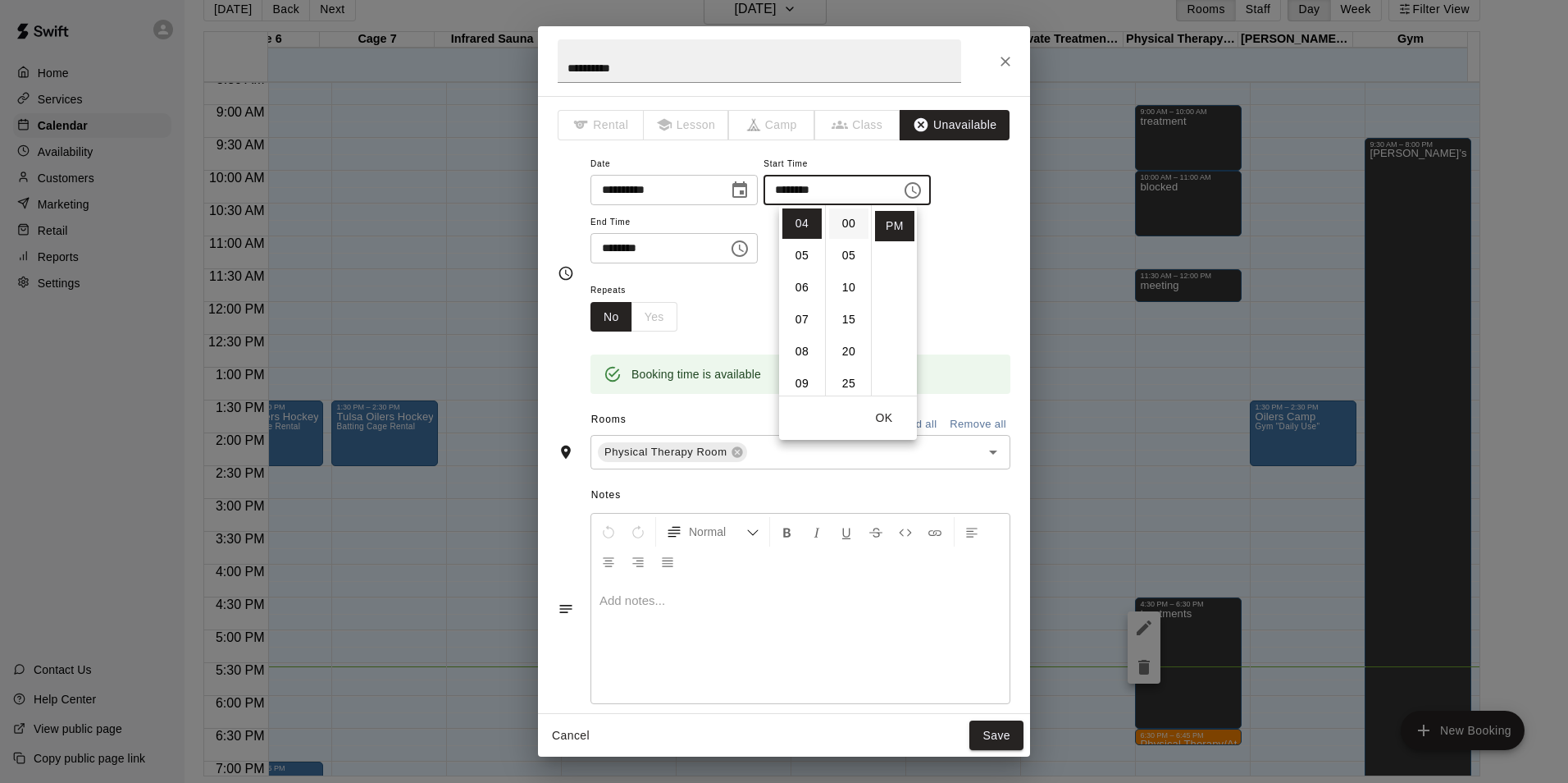
click at [852, 227] on li "00" at bounding box center [848, 224] width 39 height 31
type input "********"
click at [1003, 726] on button "Save" at bounding box center [997, 736] width 54 height 31
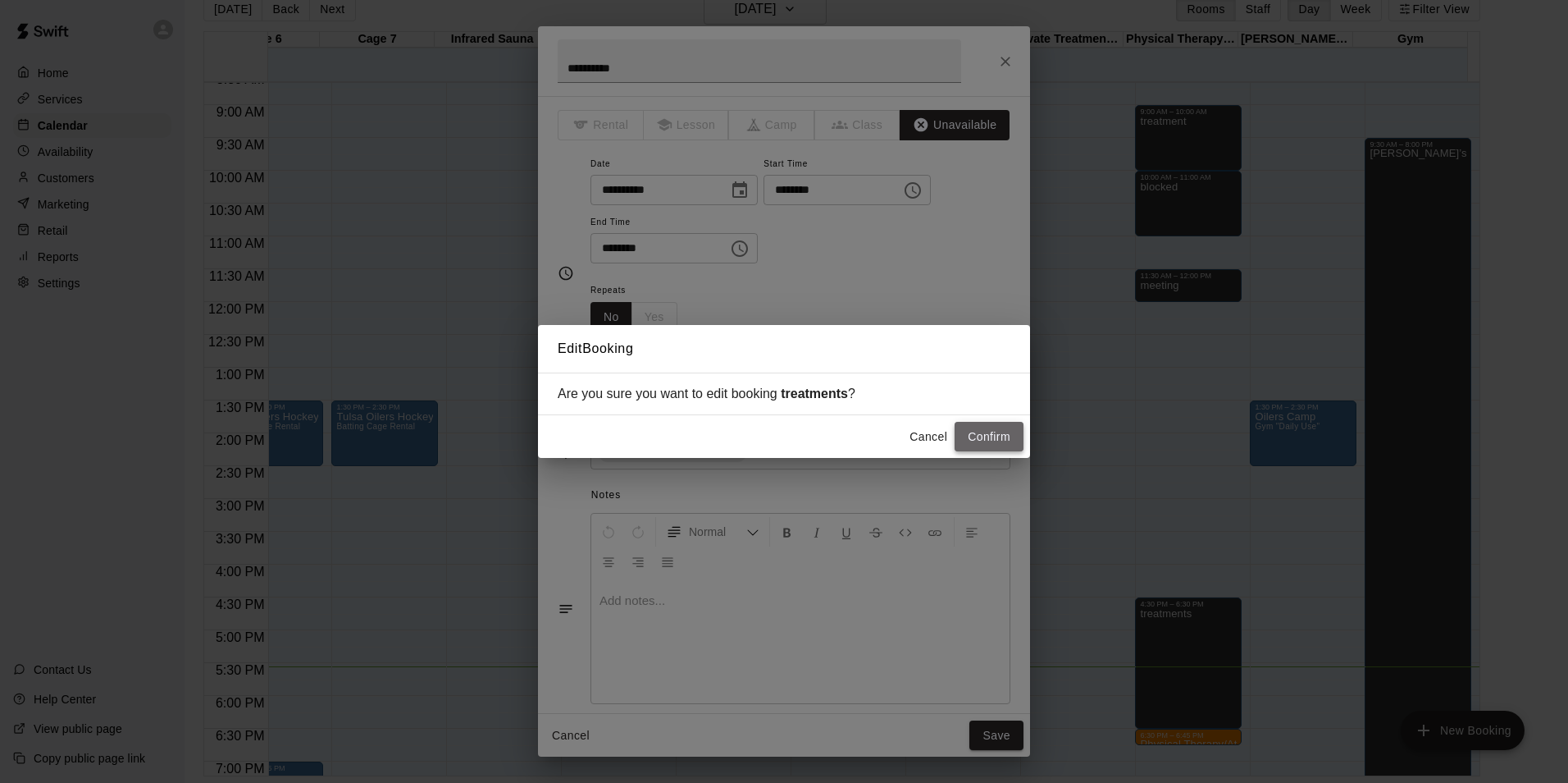
click at [981, 440] on button "Confirm" at bounding box center [989, 437] width 69 height 31
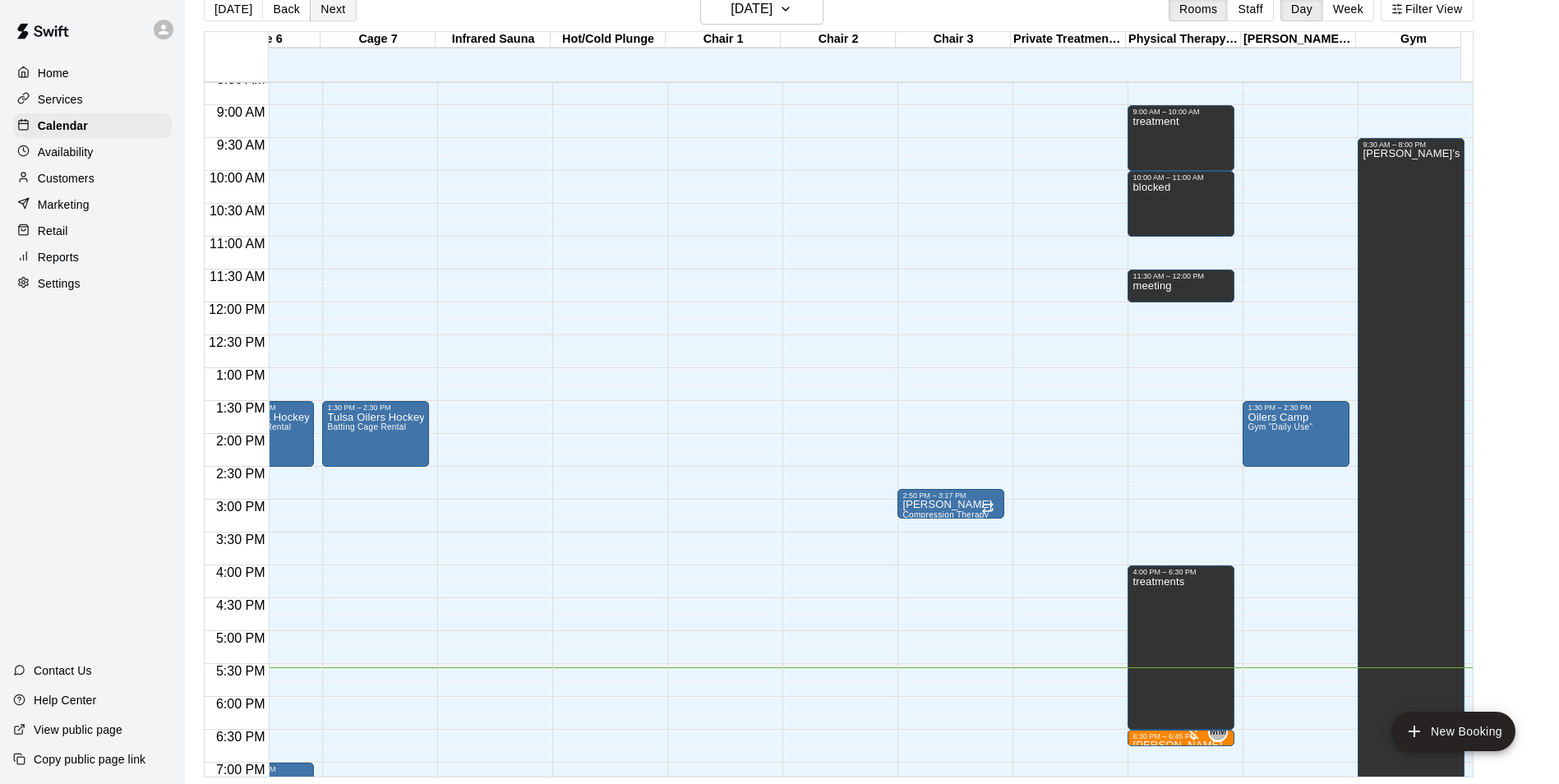
click at [321, 10] on button "Next" at bounding box center [333, 8] width 46 height 25
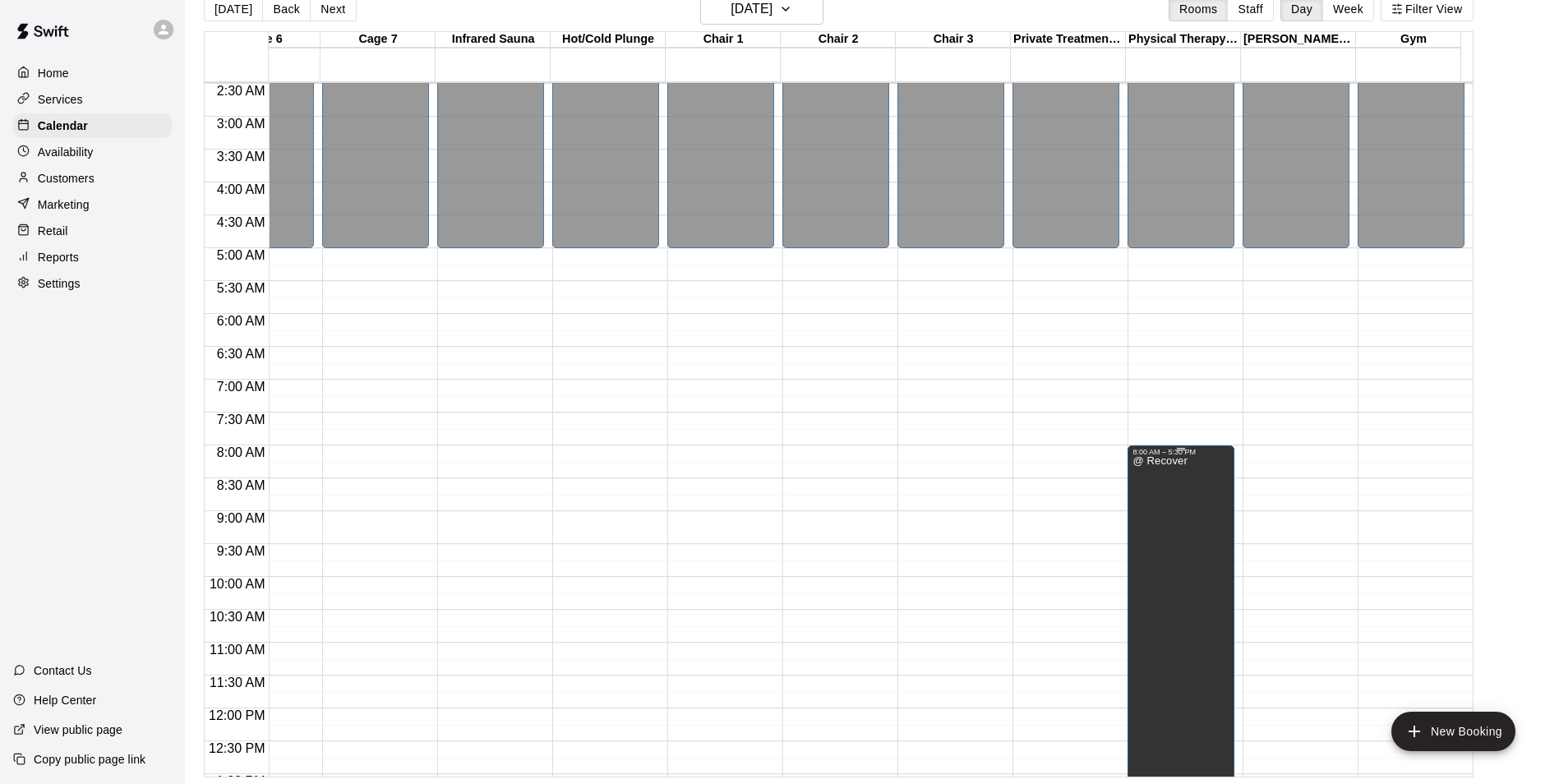
scroll to position [159, 638]
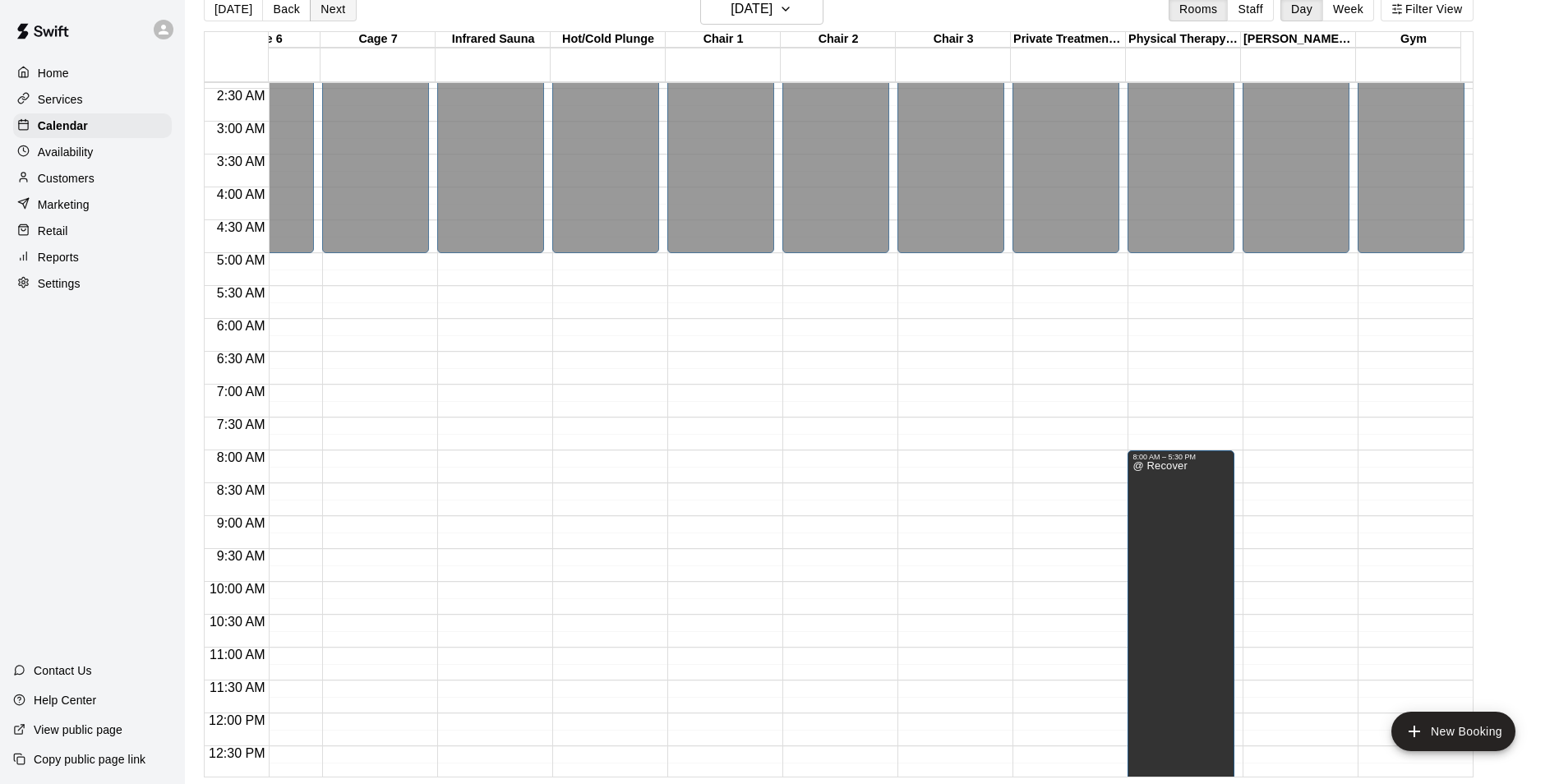
click at [335, 15] on button "Next" at bounding box center [333, 8] width 46 height 25
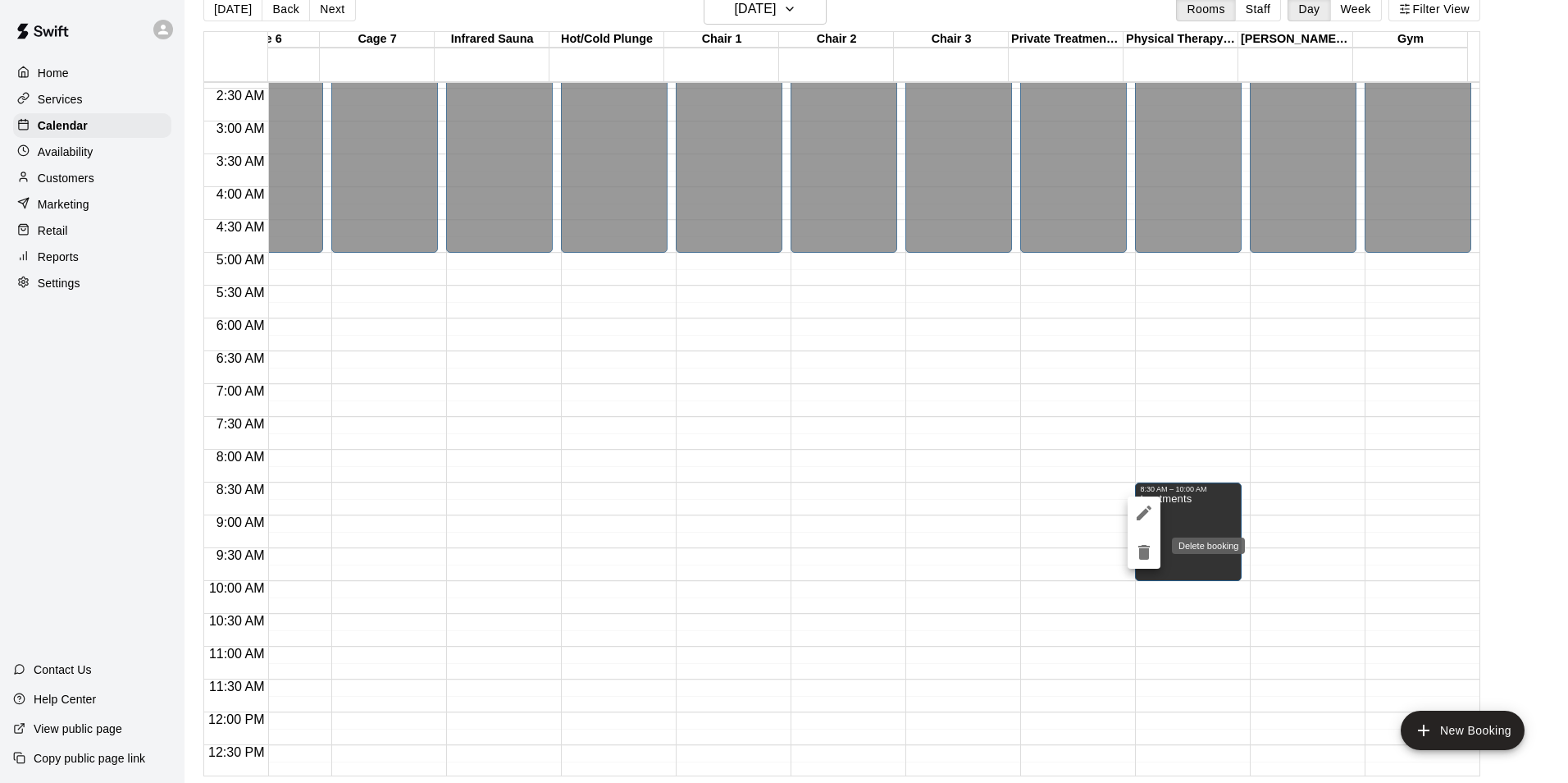
click at [1144, 552] on icon "delete" at bounding box center [1144, 552] width 11 height 15
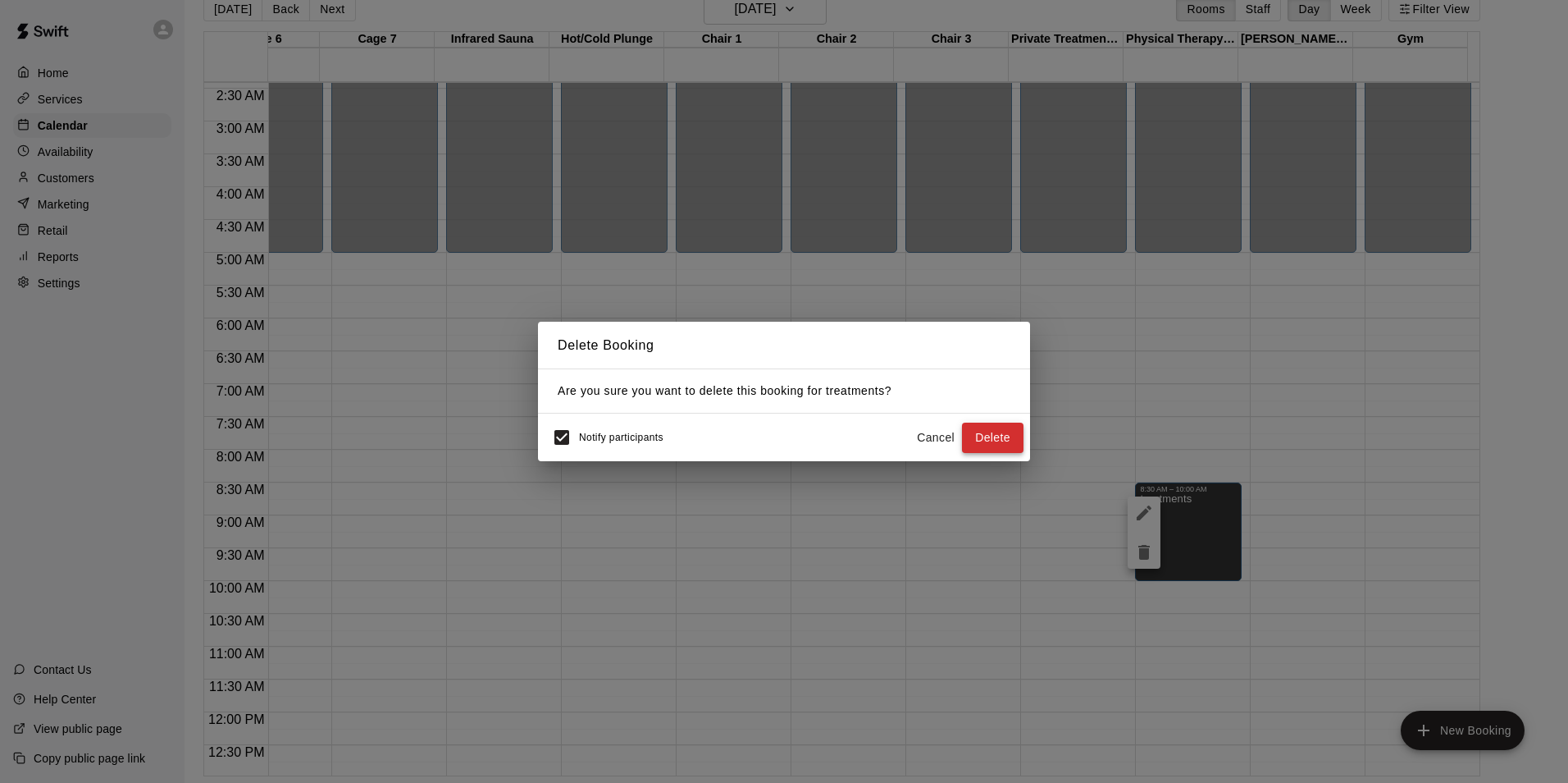
click at [980, 439] on button "Delete" at bounding box center [993, 438] width 61 height 31
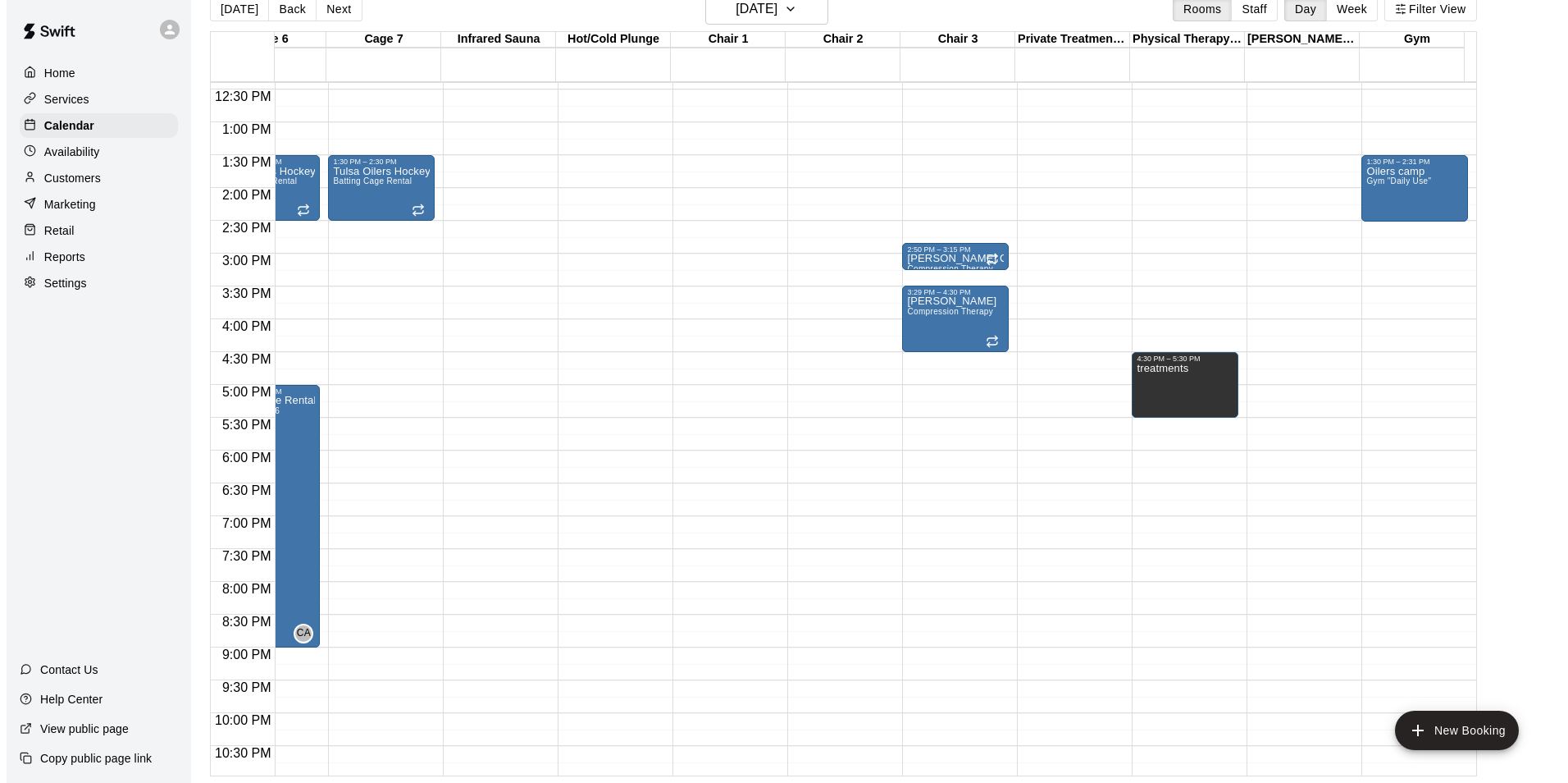
scroll to position [815, 637]
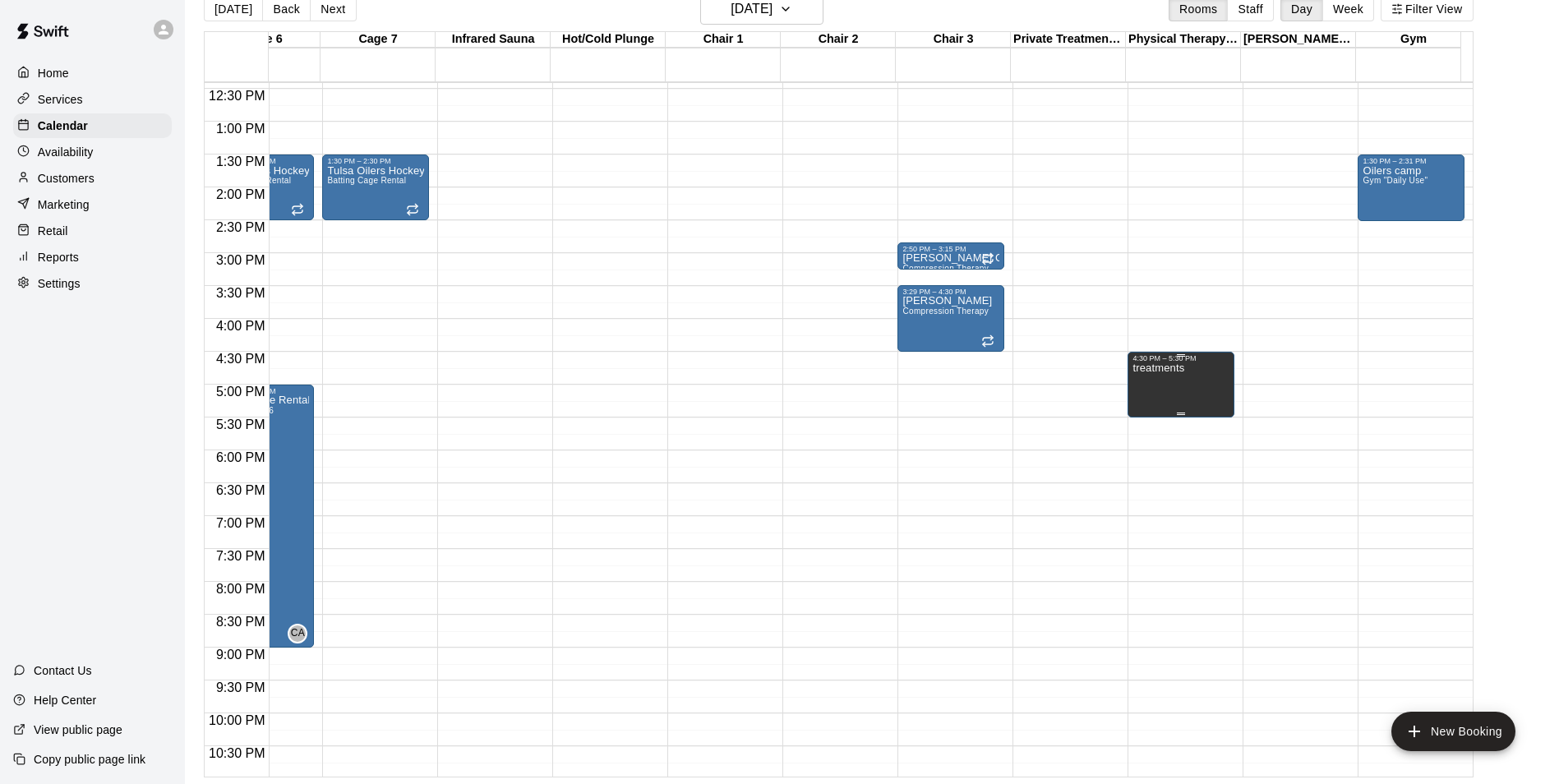
click at [1172, 368] on p "treatments" at bounding box center [1159, 368] width 52 height 0
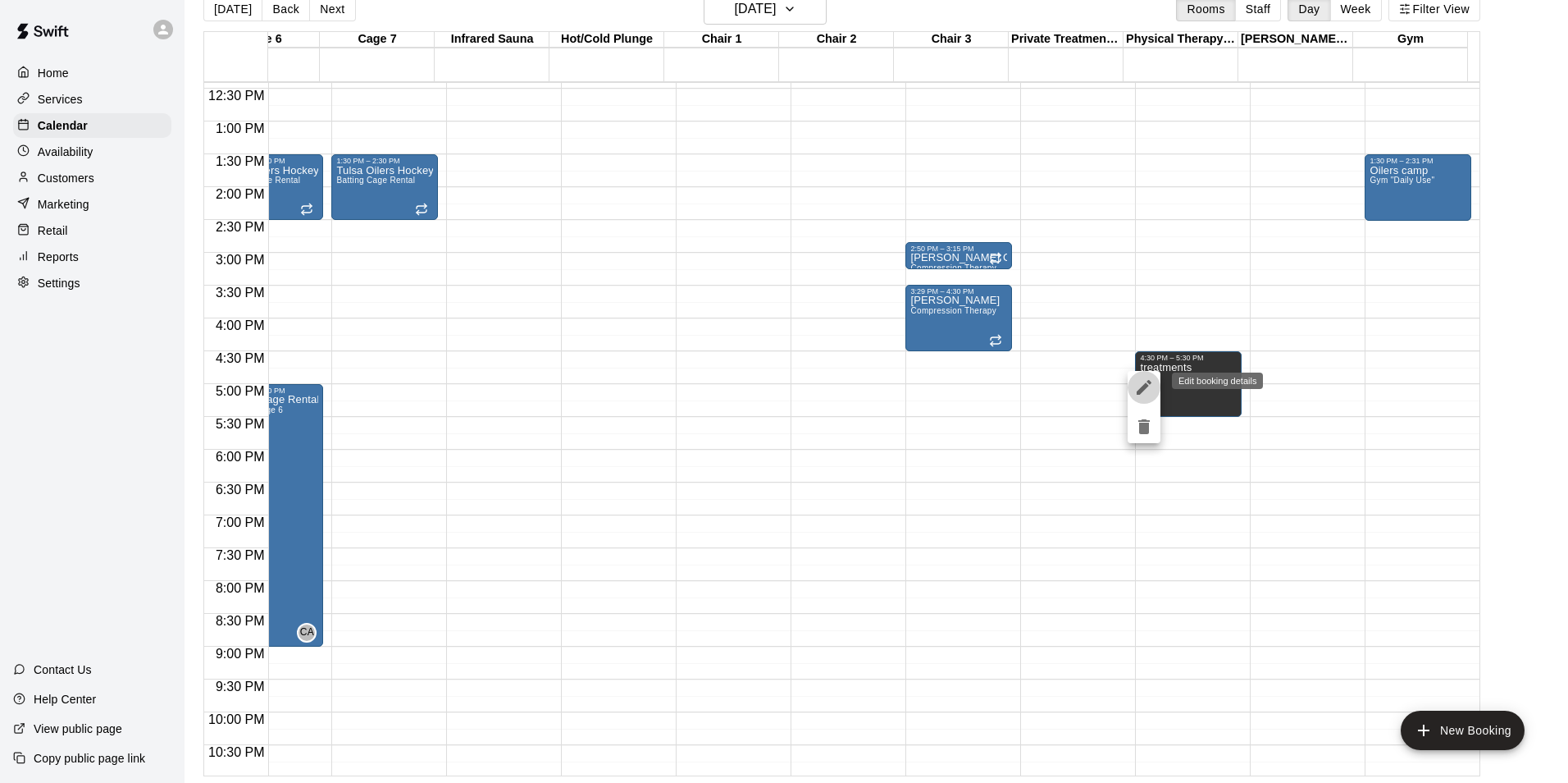
click at [1141, 386] on icon "edit" at bounding box center [1143, 387] width 19 height 19
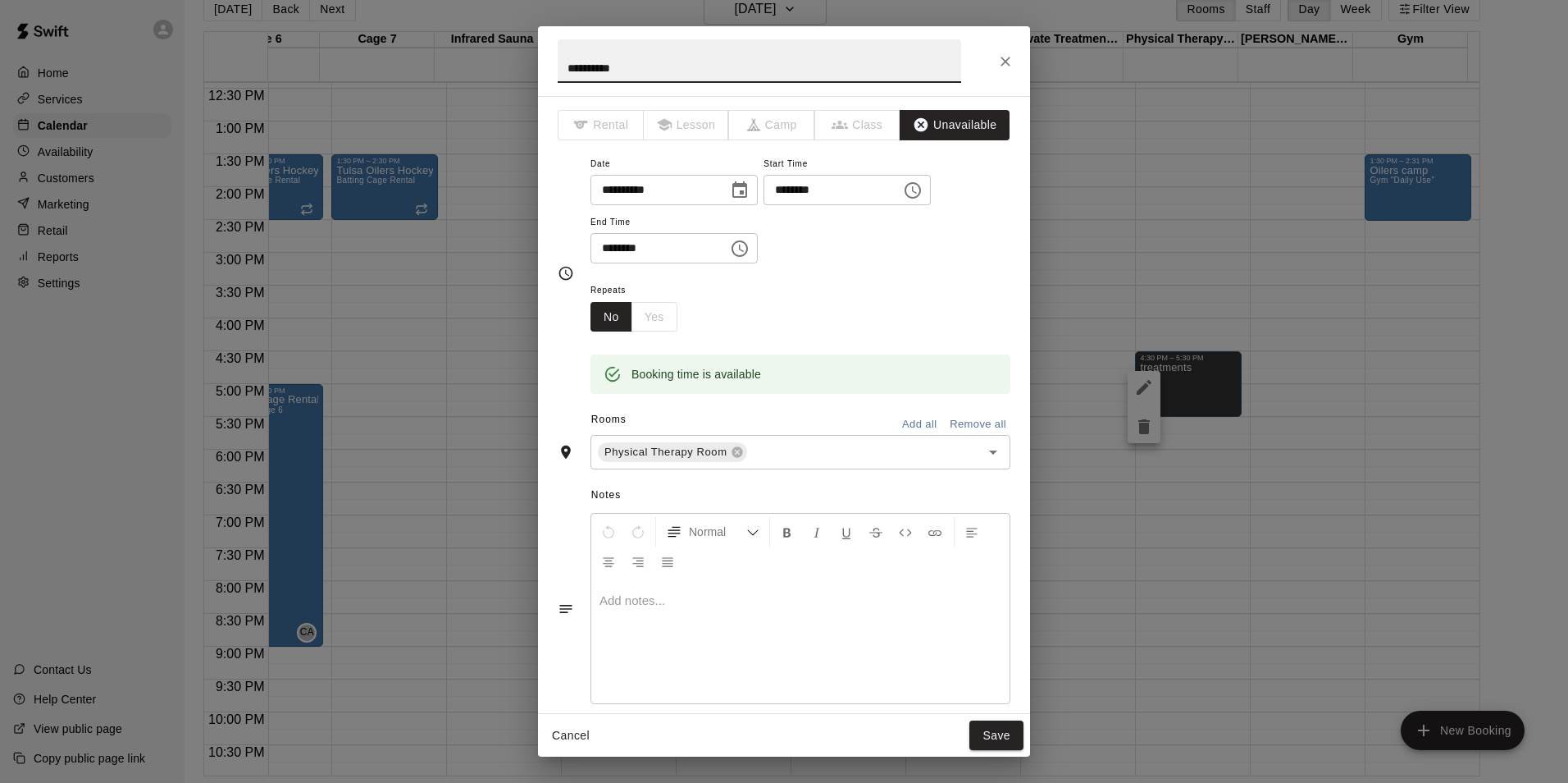
click at [923, 192] on icon "Choose time, selected time is 4:30 PM" at bounding box center [912, 190] width 19 height 19
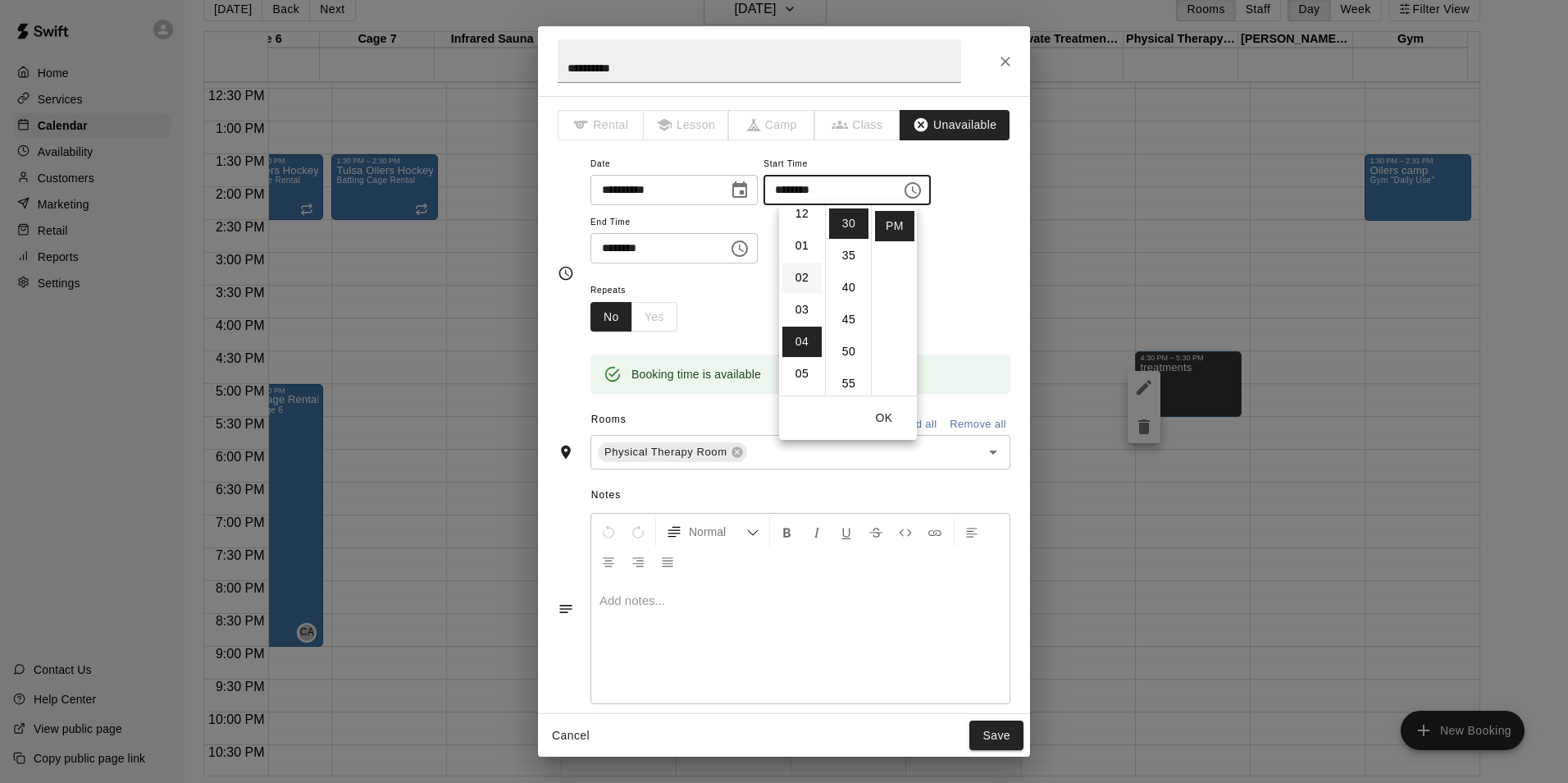
scroll to position [0, 0]
click at [807, 320] on li "03" at bounding box center [802, 319] width 39 height 31
click at [846, 224] on li "00" at bounding box center [848, 224] width 39 height 31
type input "********"
click at [960, 279] on div "**********" at bounding box center [800, 216] width 420 height 127
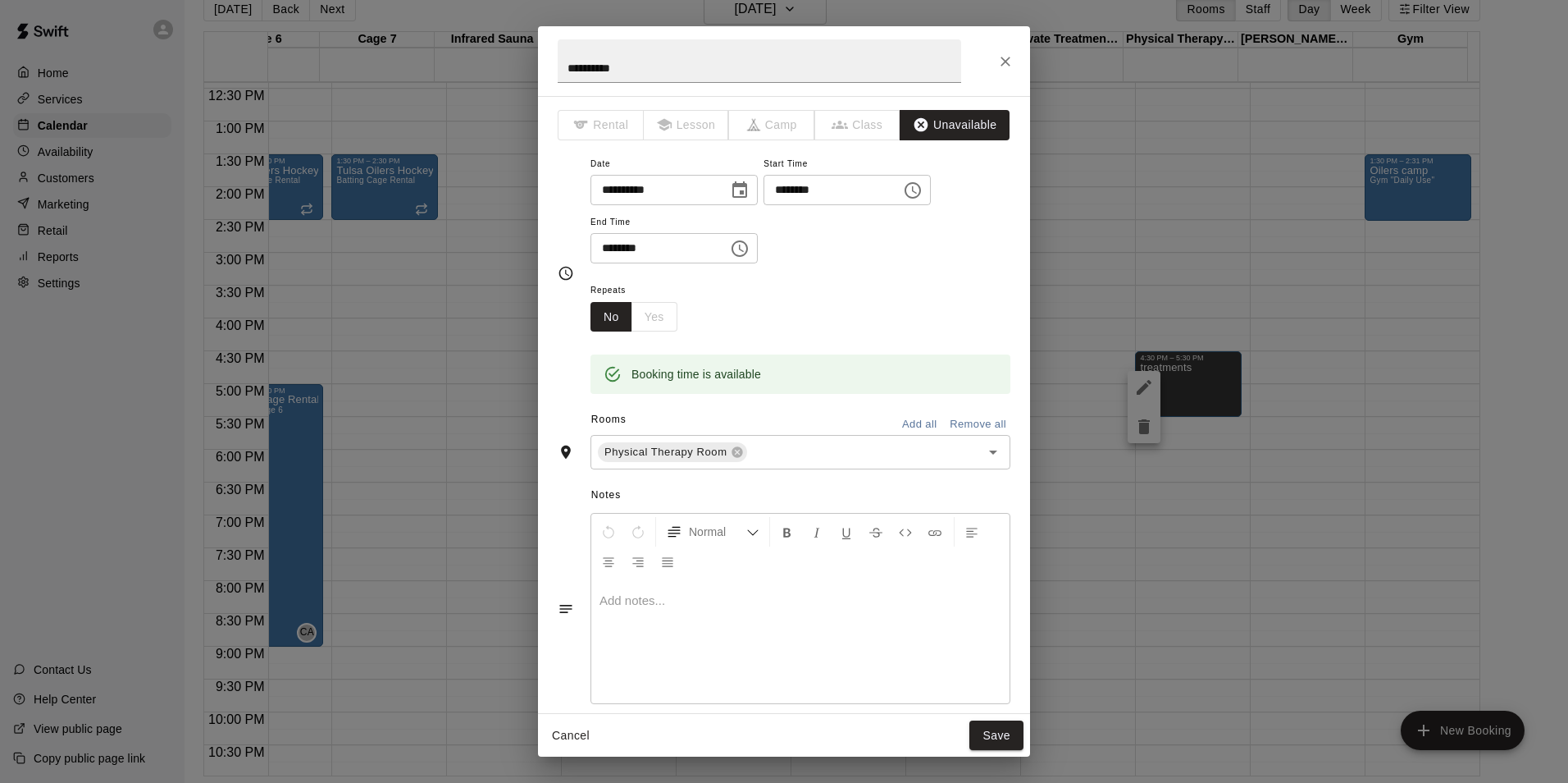
click at [744, 250] on icon "Choose time, selected time is 5:30 PM" at bounding box center [741, 249] width 5 height 7
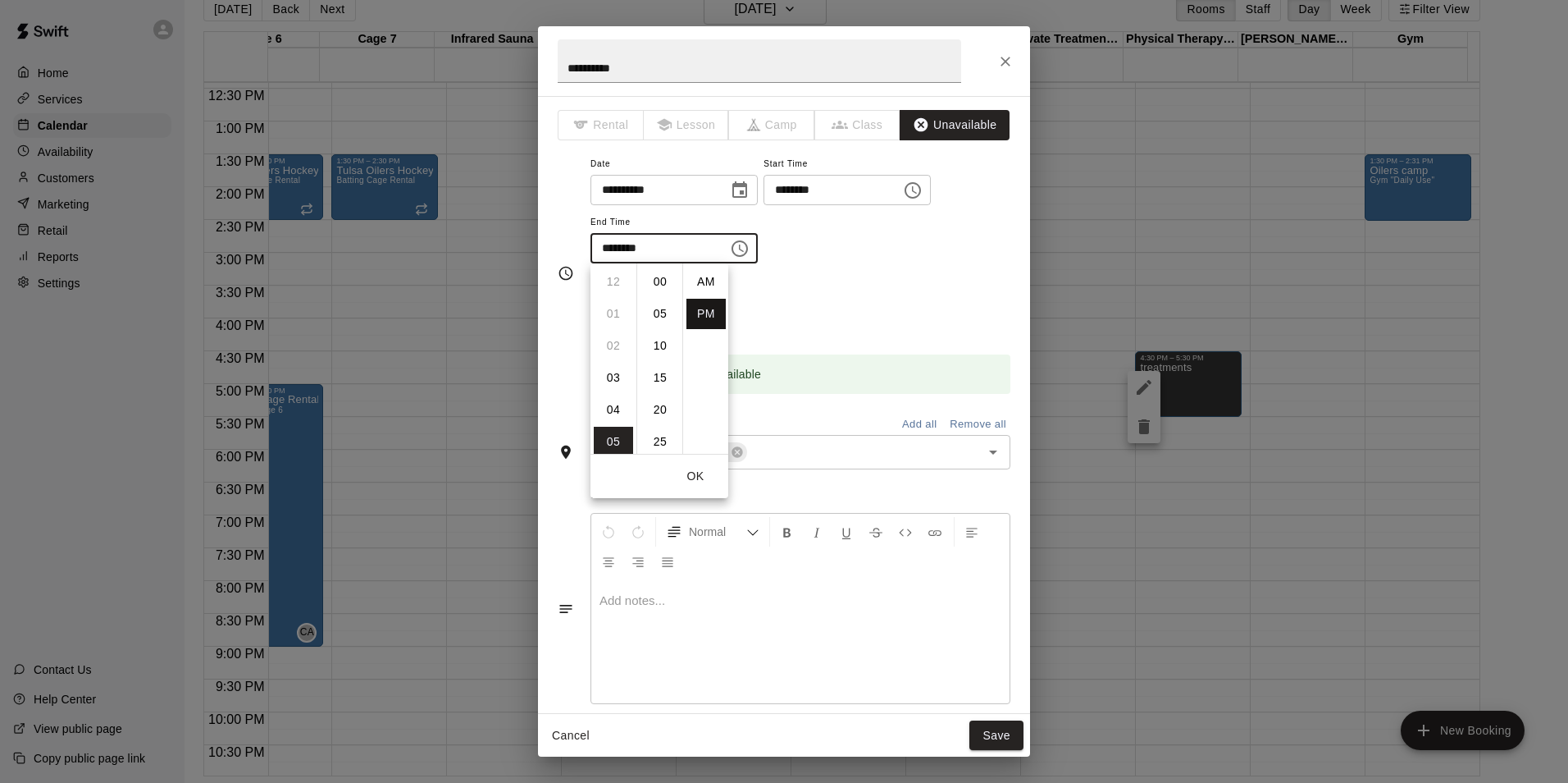
scroll to position [30, 0]
click at [618, 316] on li "06" at bounding box center [613, 314] width 39 height 31
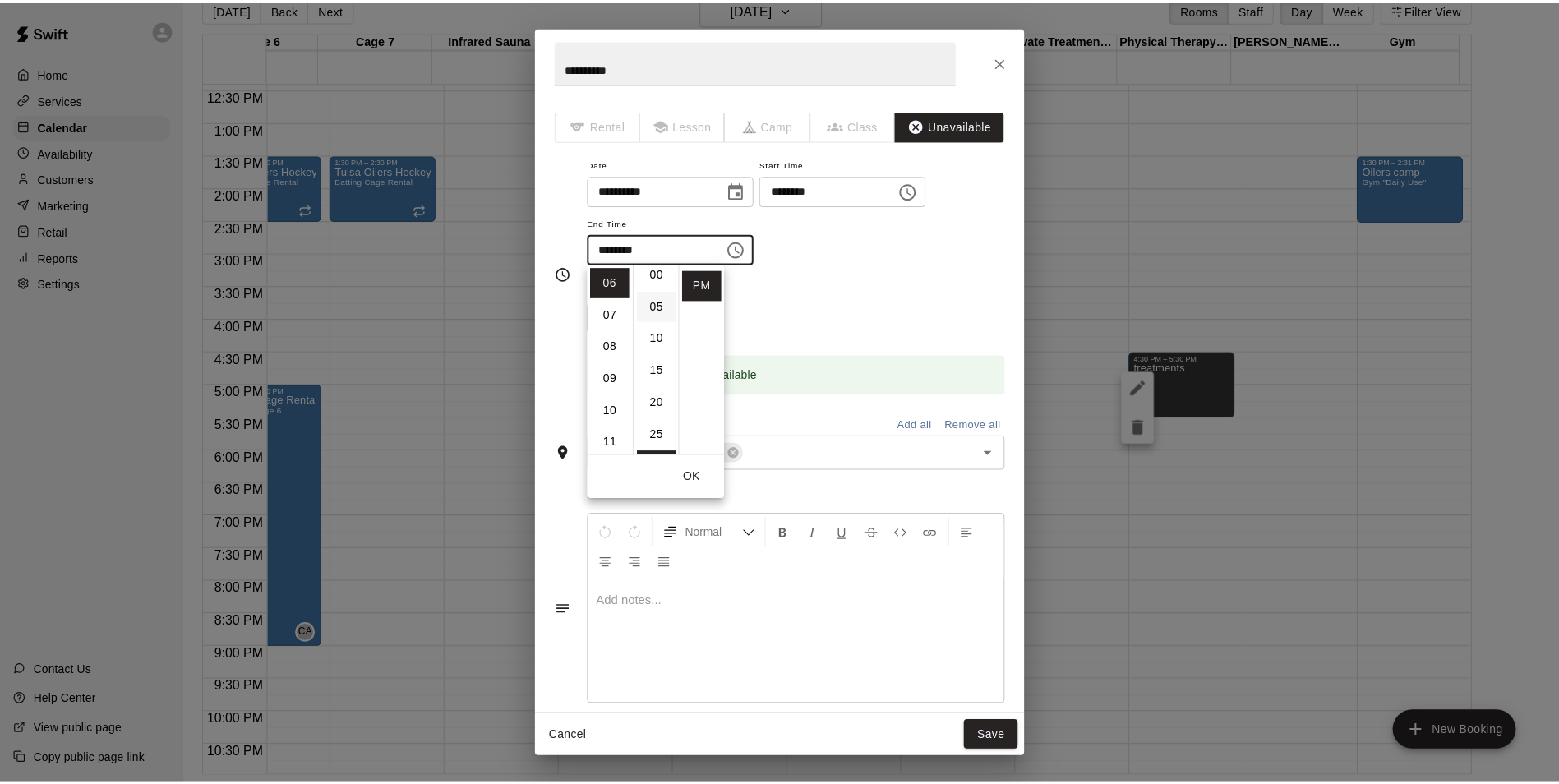
scroll to position [0, 0]
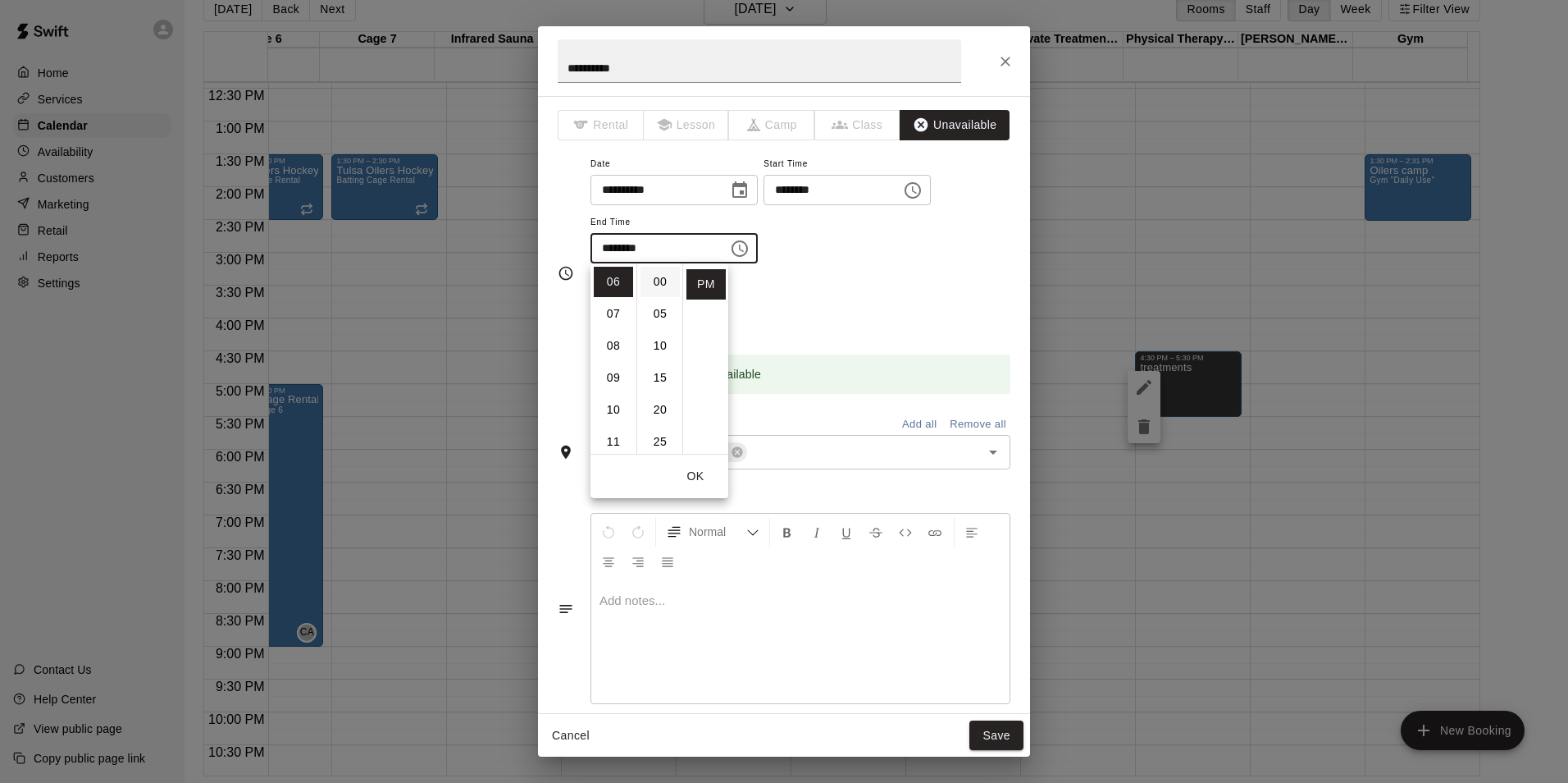
click at [659, 277] on li "00" at bounding box center [660, 281] width 39 height 31
type input "********"
click at [984, 735] on button "Save" at bounding box center [997, 736] width 54 height 31
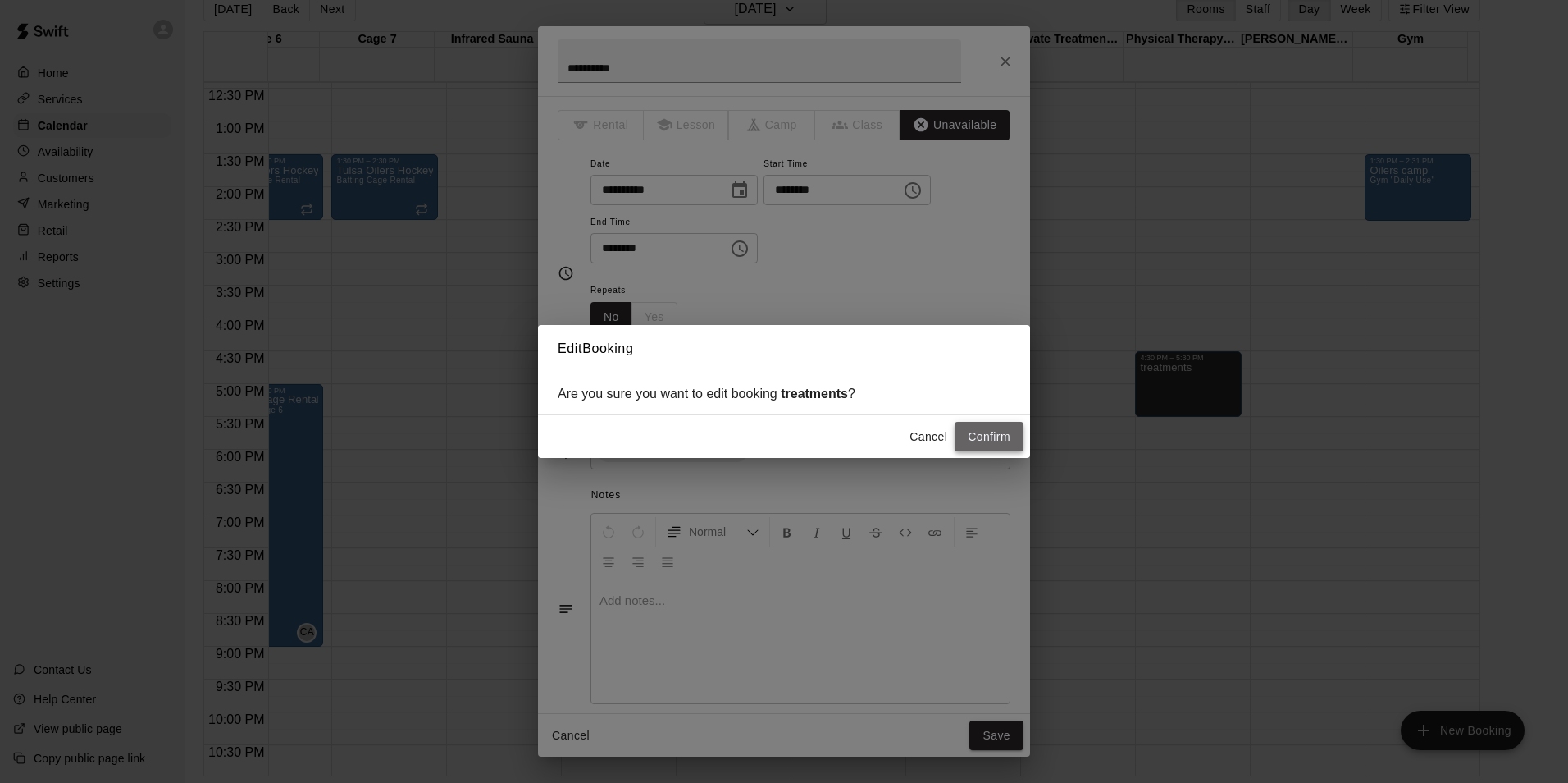
click at [991, 444] on button "Confirm" at bounding box center [989, 437] width 69 height 31
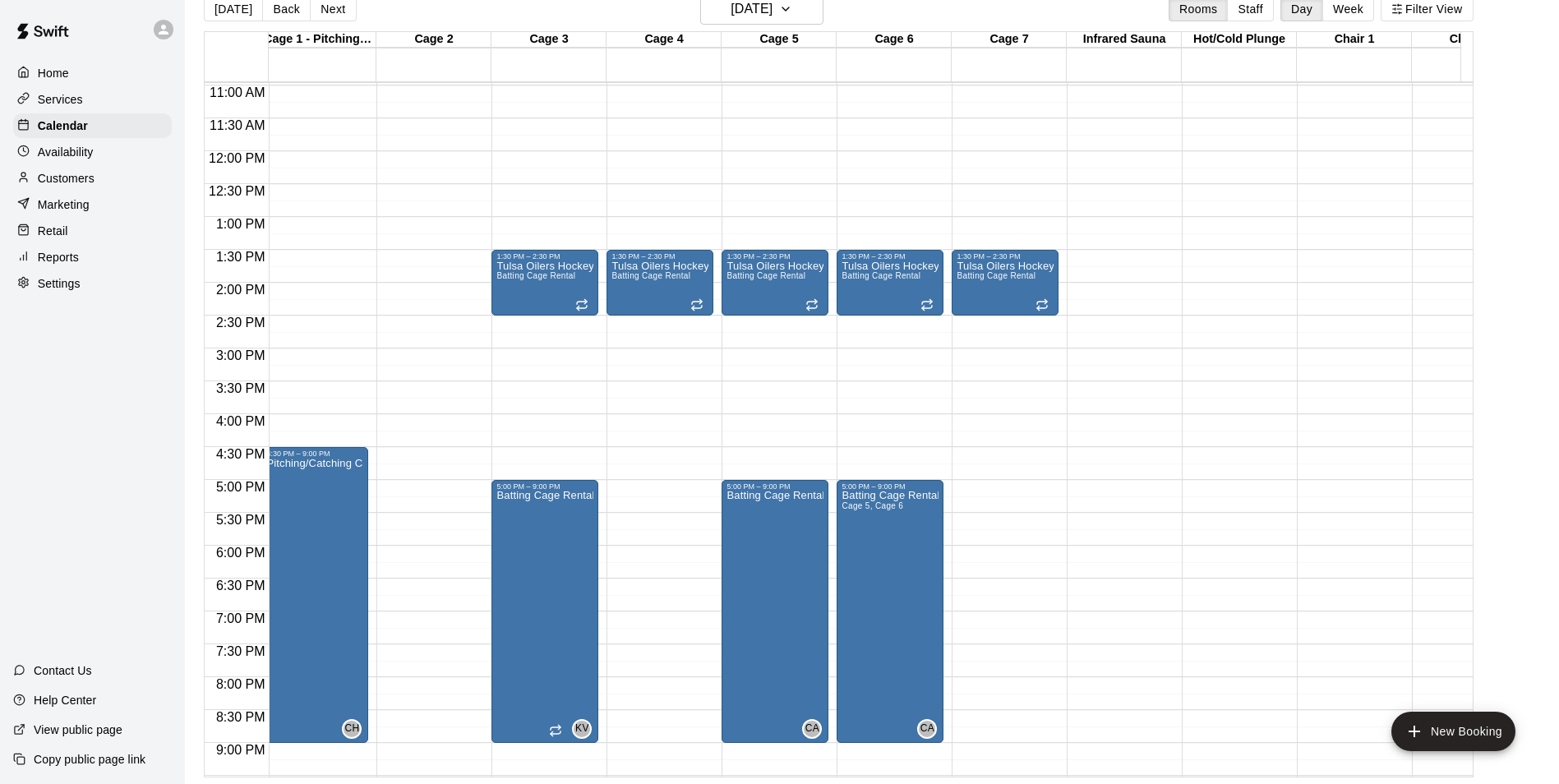
scroll to position [816, 7]
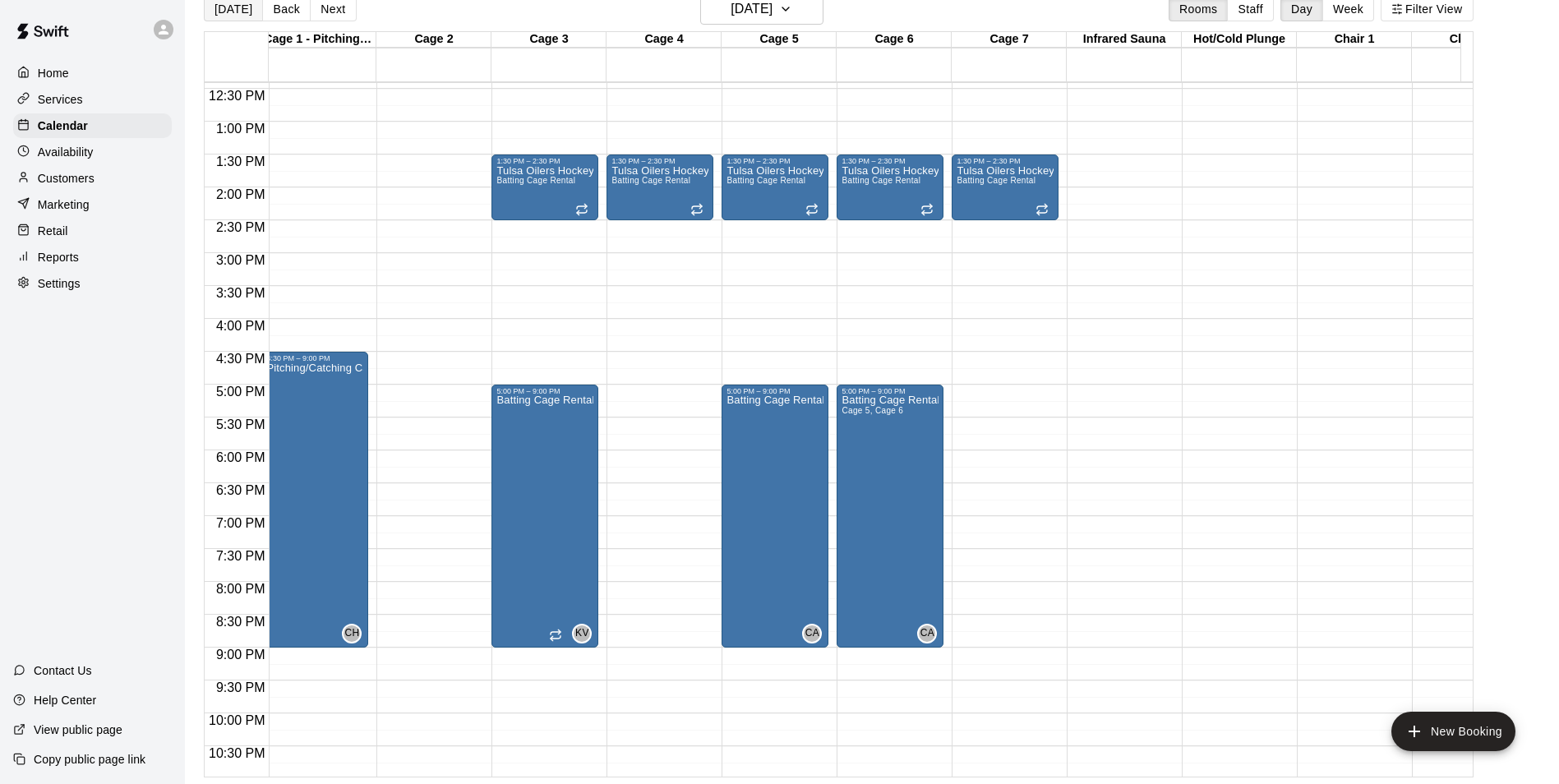
click at [223, 11] on button "[DATE]" at bounding box center [233, 8] width 59 height 25
